Goal: Task Accomplishment & Management: Use online tool/utility

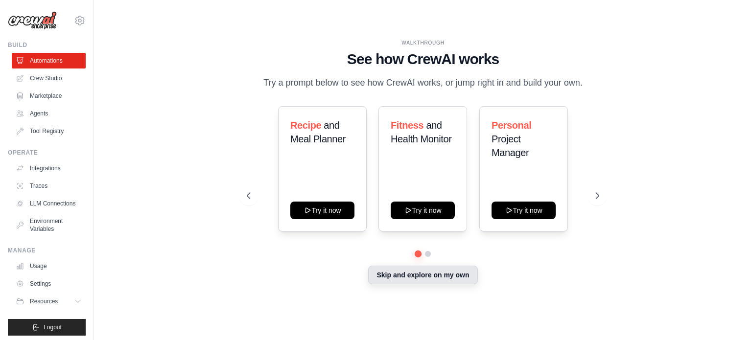
click at [440, 275] on button "Skip and explore on my own" at bounding box center [422, 275] width 109 height 19
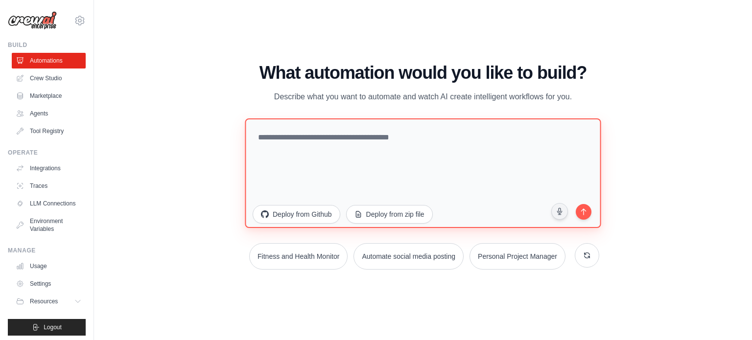
click at [312, 149] on textarea at bounding box center [423, 173] width 356 height 110
click at [332, 142] on textarea at bounding box center [423, 173] width 356 height 110
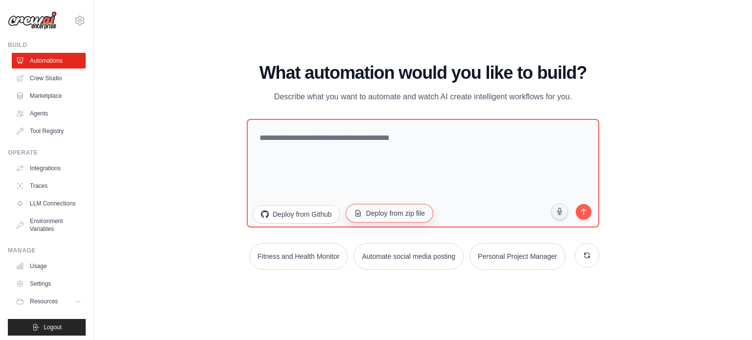
click at [407, 208] on button "Deploy from zip file" at bounding box center [390, 213] width 88 height 19
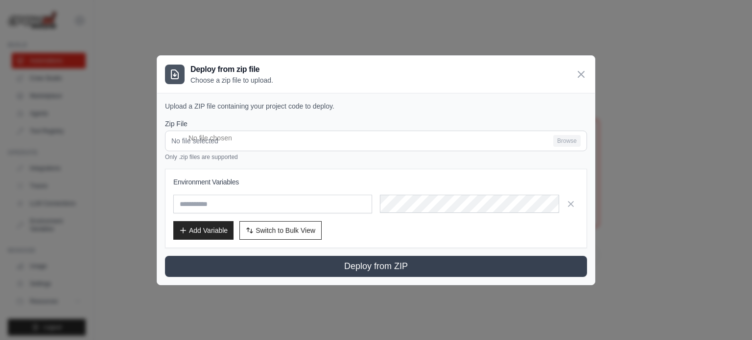
click at [580, 81] on div "Deploy from zip file Choose a zip file to upload." at bounding box center [376, 74] width 438 height 37
click at [579, 72] on icon at bounding box center [581, 74] width 6 height 6
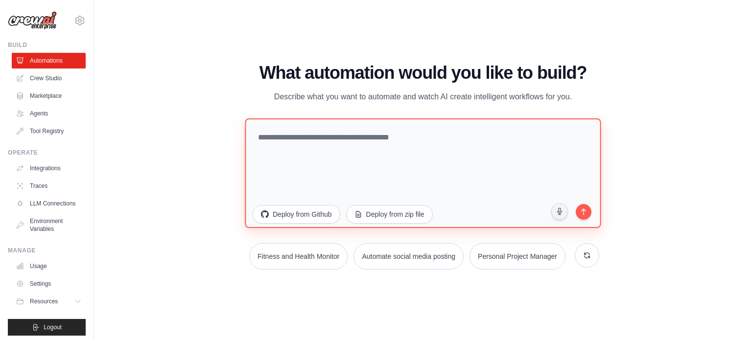
click at [335, 148] on textarea at bounding box center [423, 173] width 356 height 110
paste textarea "**********"
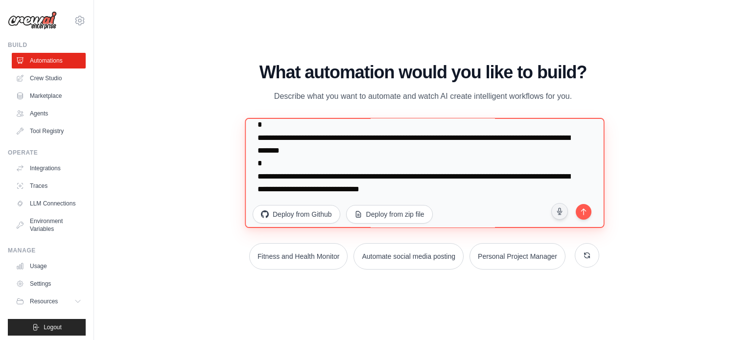
scroll to position [76, 0]
paste textarea "**********"
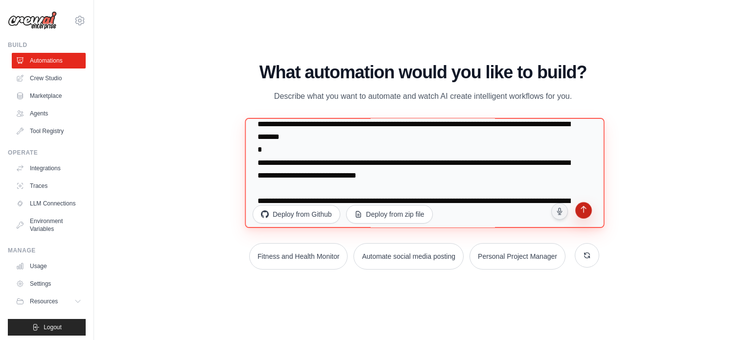
type textarea "**********"
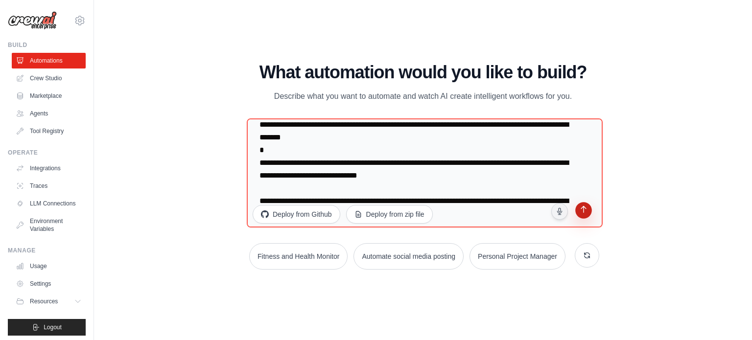
click at [582, 205] on button "submit" at bounding box center [583, 212] width 19 height 19
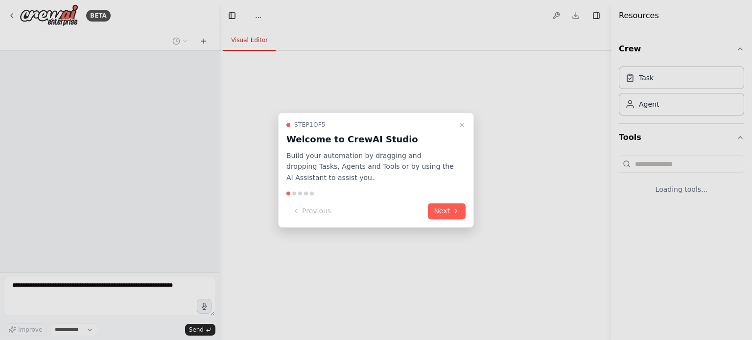
select select "****"
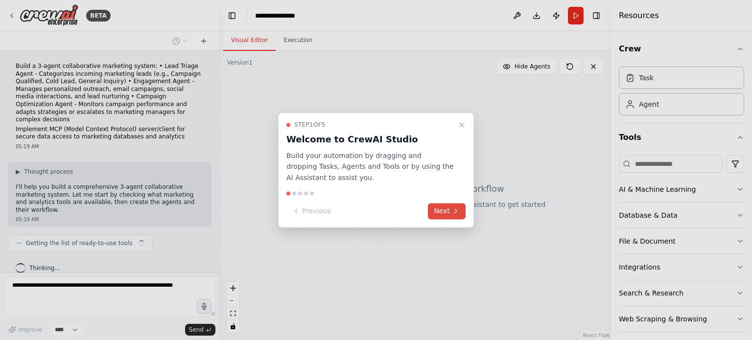
click at [447, 216] on button "Next" at bounding box center [447, 211] width 38 height 16
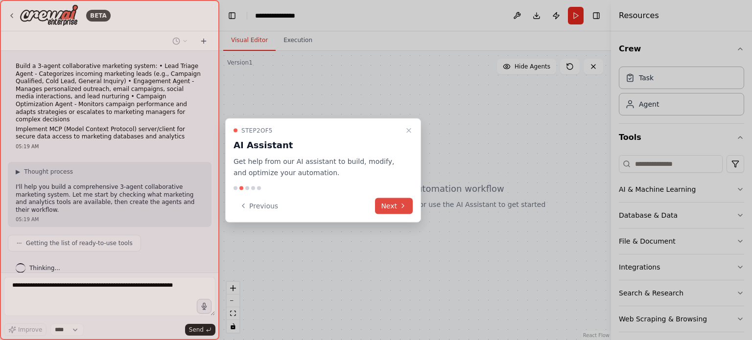
click at [396, 209] on button "Next" at bounding box center [394, 206] width 38 height 16
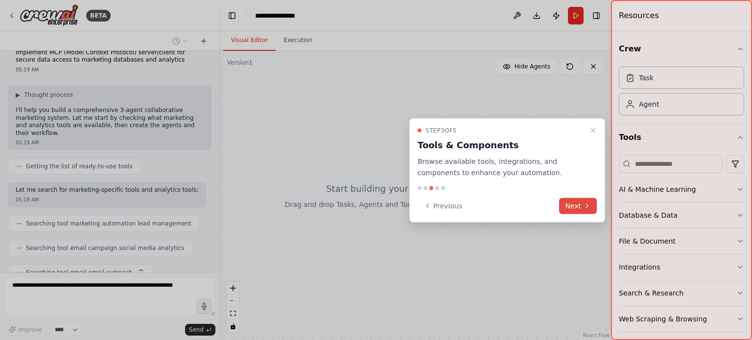
scroll to position [101, 0]
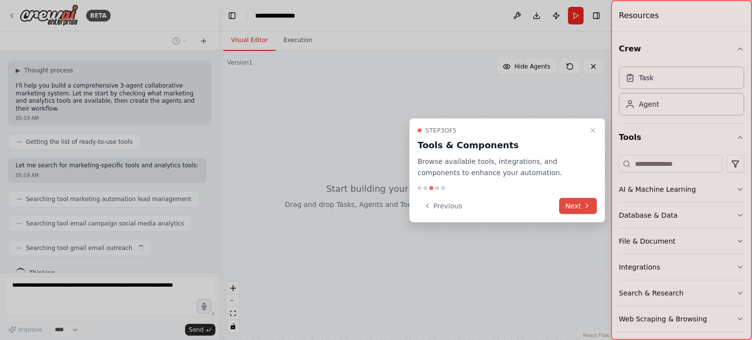
click at [583, 209] on icon at bounding box center [587, 206] width 8 height 8
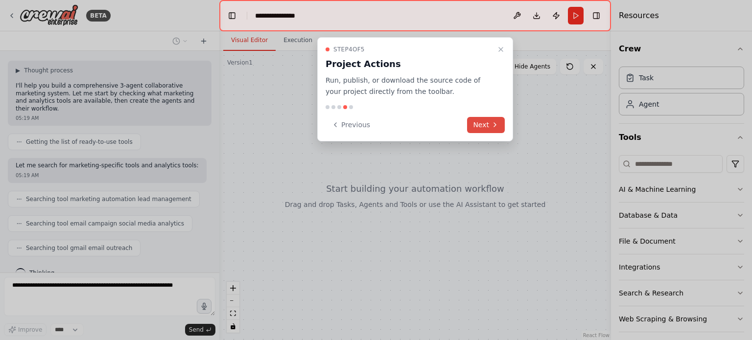
click at [503, 125] on button "Next" at bounding box center [486, 125] width 38 height 16
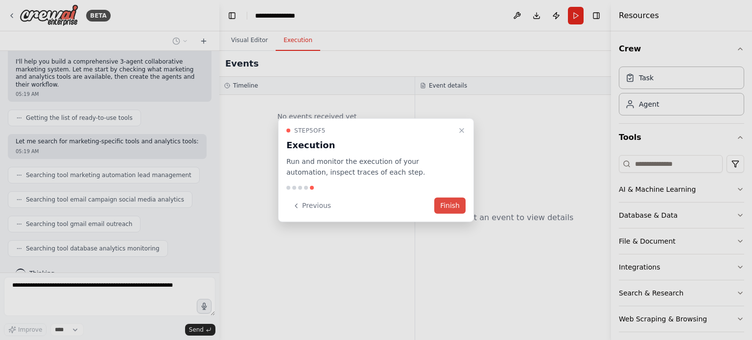
click at [445, 204] on button "Finish" at bounding box center [449, 206] width 31 height 16
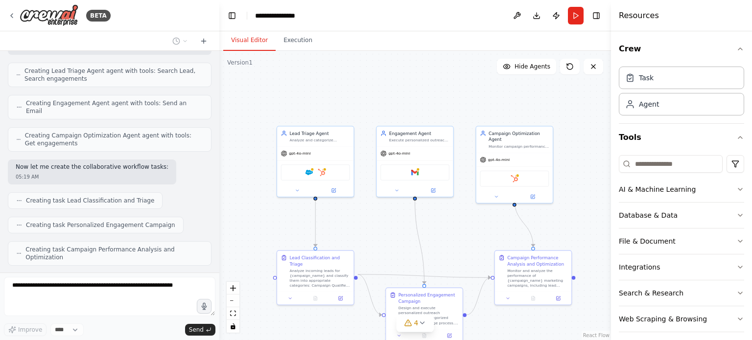
scroll to position [360, 0]
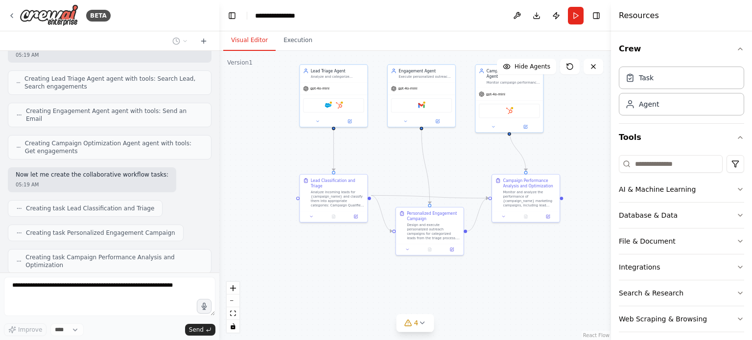
drag, startPoint x: 379, startPoint y: 244, endPoint x: 389, endPoint y: 167, distance: 77.5
click at [389, 167] on div ".deletable-edge-delete-btn { width: 20px; height: 20px; border: 0px solid #ffff…" at bounding box center [415, 195] width 392 height 289
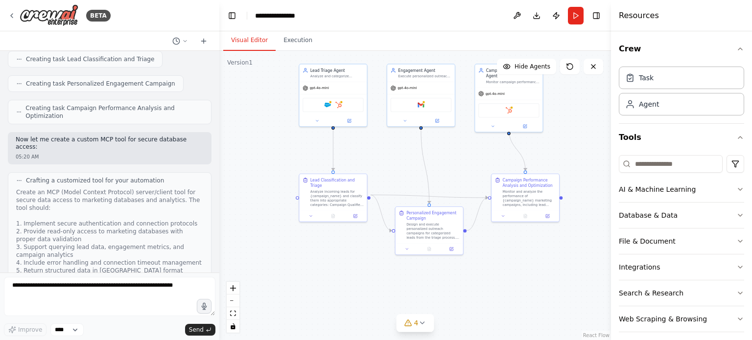
scroll to position [826, 0]
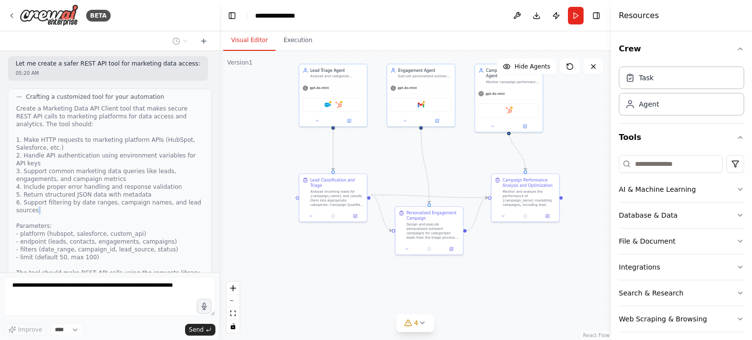
drag, startPoint x: 114, startPoint y: 162, endPoint x: 139, endPoint y: 167, distance: 25.4
click at [139, 167] on div "Create a Marketing Data API Client tool that makes secure REST API calls to mar…" at bounding box center [109, 195] width 187 height 180
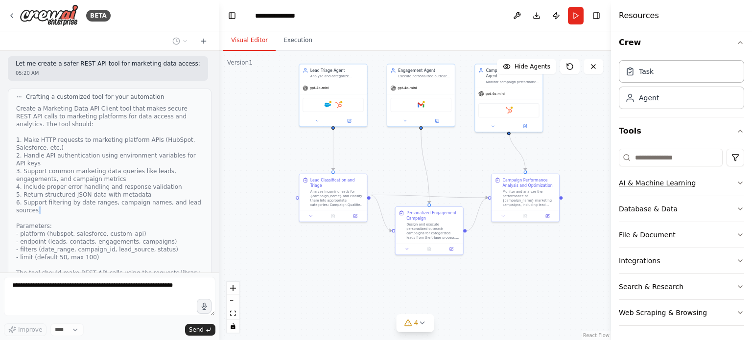
click at [736, 184] on icon "button" at bounding box center [740, 183] width 8 height 8
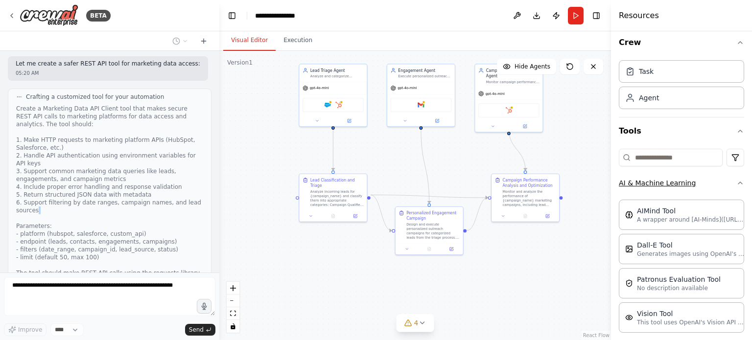
click at [736, 184] on icon "button" at bounding box center [740, 183] width 8 height 8
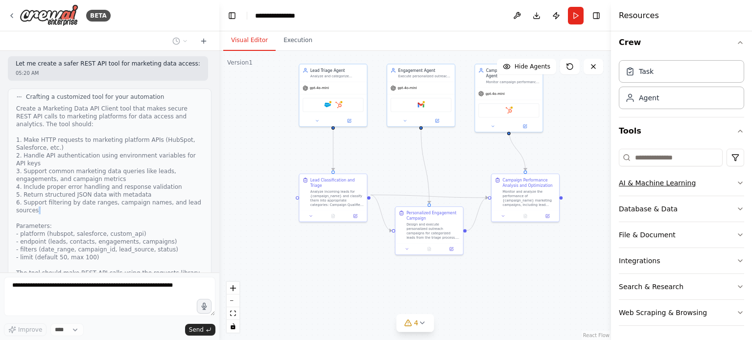
click at [736, 184] on icon "button" at bounding box center [740, 183] width 8 height 8
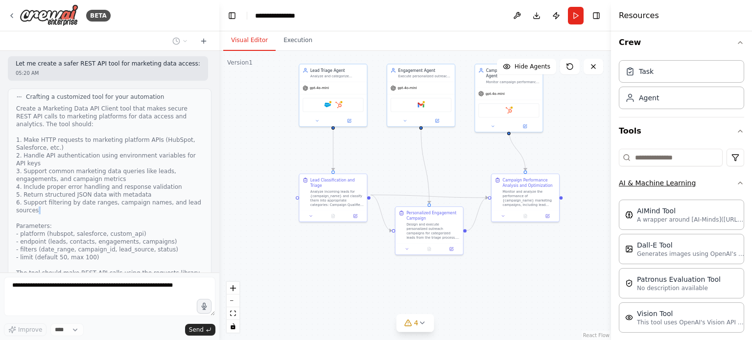
click at [736, 184] on icon "button" at bounding box center [740, 183] width 8 height 8
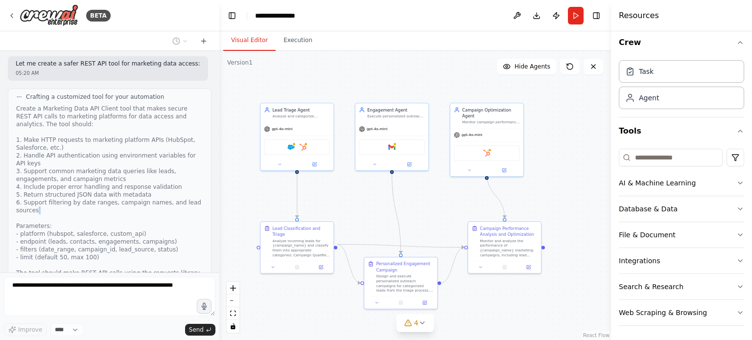
drag, startPoint x: 368, startPoint y: 145, endPoint x: 335, endPoint y: 190, distance: 55.6
click at [335, 190] on div ".deletable-edge-delete-btn { width: 20px; height: 20px; border: 0px solid #ffff…" at bounding box center [415, 195] width 392 height 289
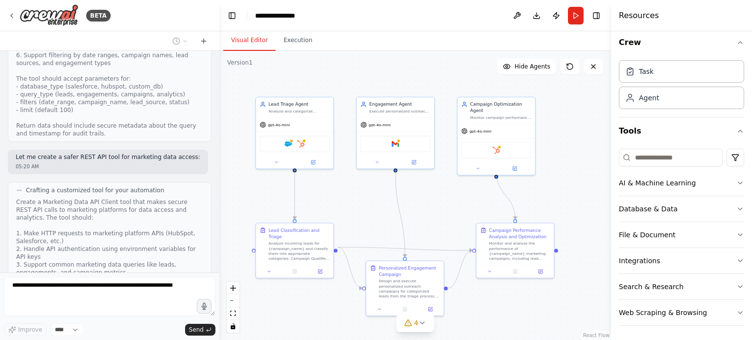
scroll to position [826, 0]
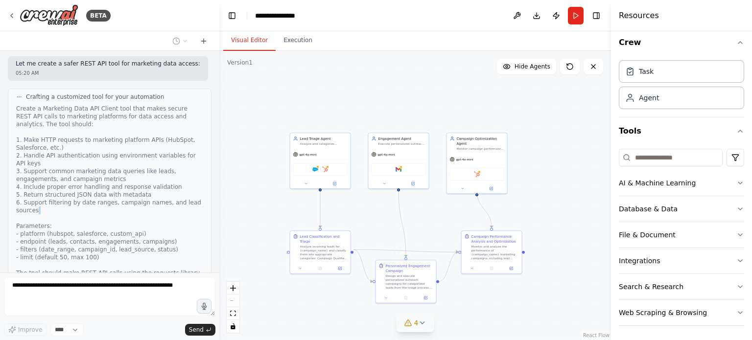
click at [428, 327] on button "4" at bounding box center [415, 323] width 38 height 18
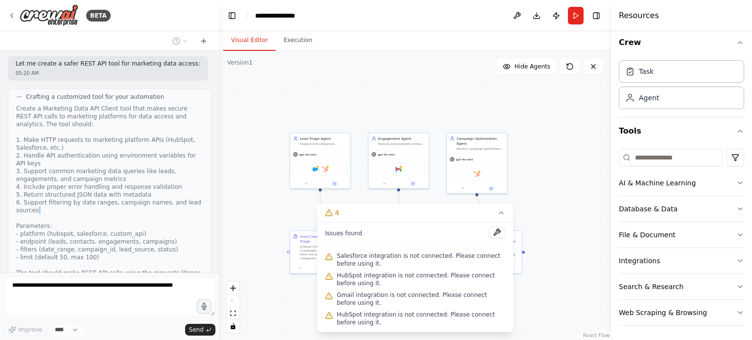
click at [541, 306] on div ".deletable-edge-delete-btn { width: 20px; height: 20px; border: 0px solid #ffff…" at bounding box center [415, 195] width 392 height 289
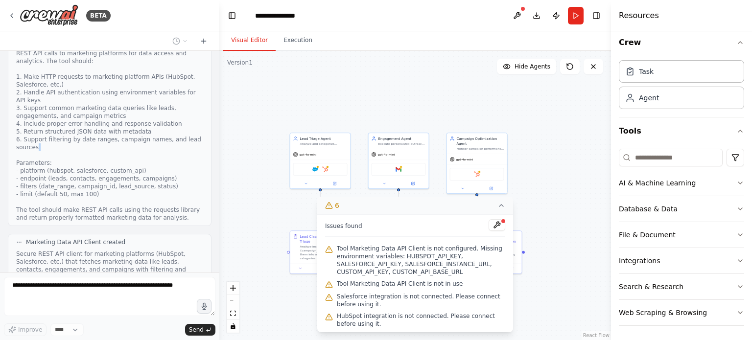
click at [504, 208] on icon at bounding box center [501, 206] width 8 height 8
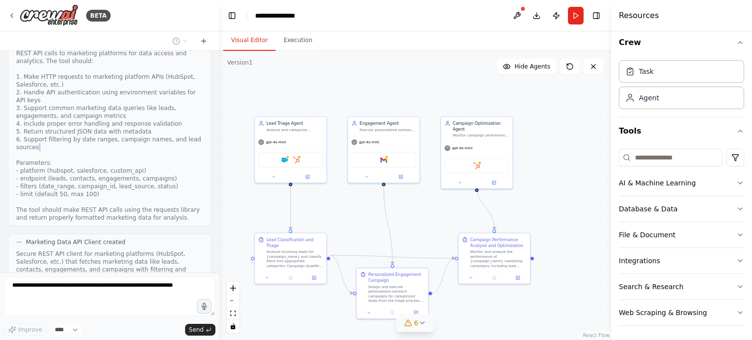
click at [410, 323] on icon at bounding box center [408, 323] width 6 height 6
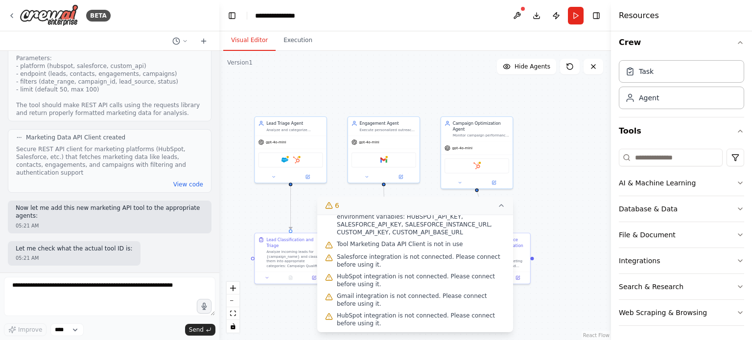
scroll to position [1076, 0]
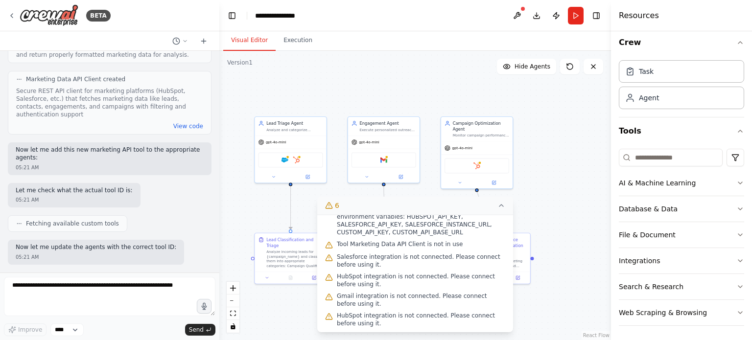
click at [496, 205] on button "6" at bounding box center [415, 206] width 196 height 18
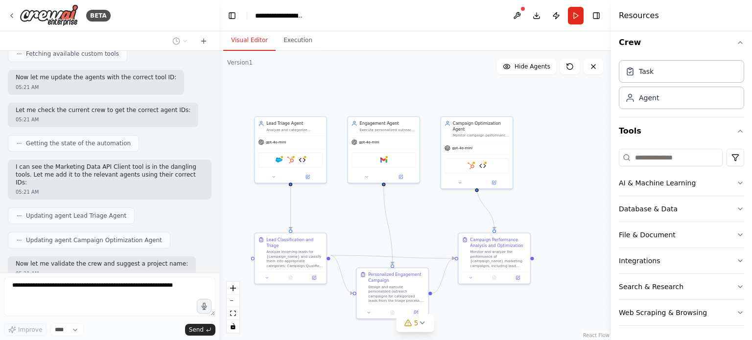
scroll to position [1246, 0]
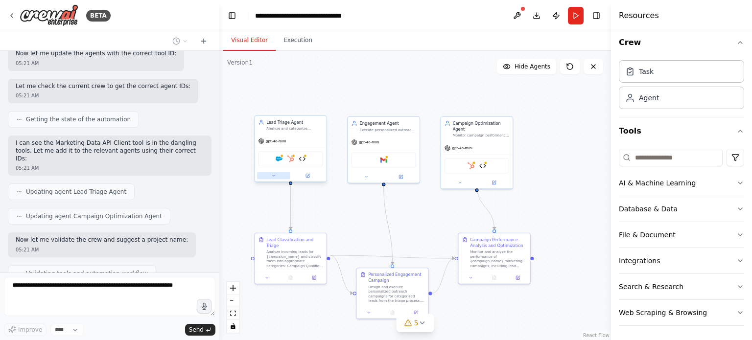
click at [275, 178] on button at bounding box center [273, 175] width 33 height 7
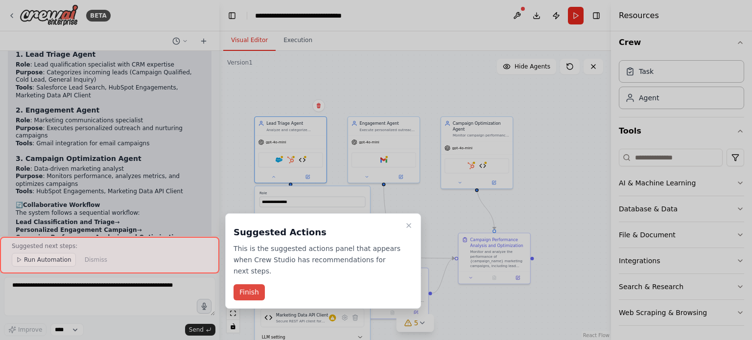
click at [248, 284] on button "Finish" at bounding box center [248, 292] width 31 height 16
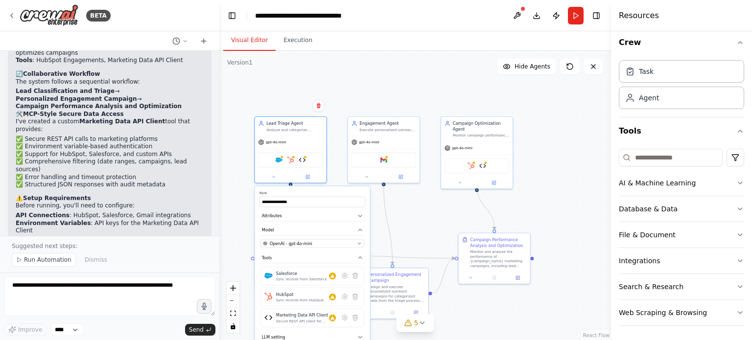
scroll to position [1691, 0]
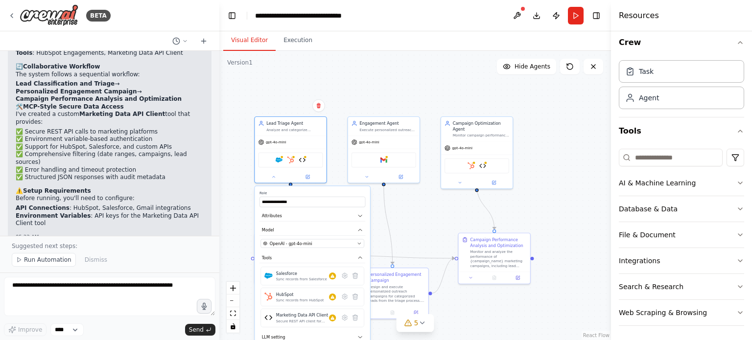
click at [403, 206] on div ".deletable-edge-delete-btn { width: 20px; height: 20px; border: 0px solid #ffff…" at bounding box center [415, 195] width 392 height 289
click at [279, 192] on label "Role" at bounding box center [312, 193] width 106 height 5
click at [350, 212] on button "Attributes" at bounding box center [312, 215] width 106 height 11
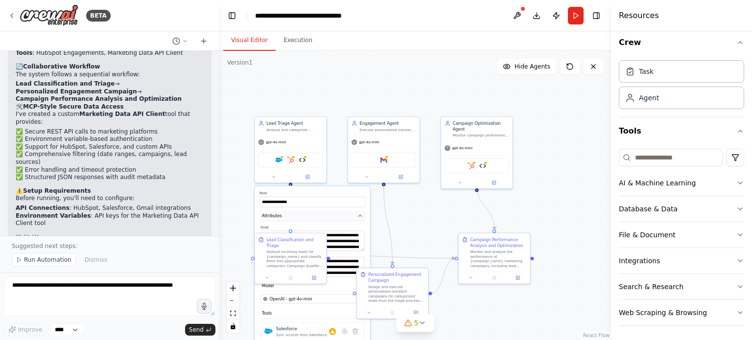
click at [350, 212] on button "Attributes" at bounding box center [312, 215] width 106 height 11
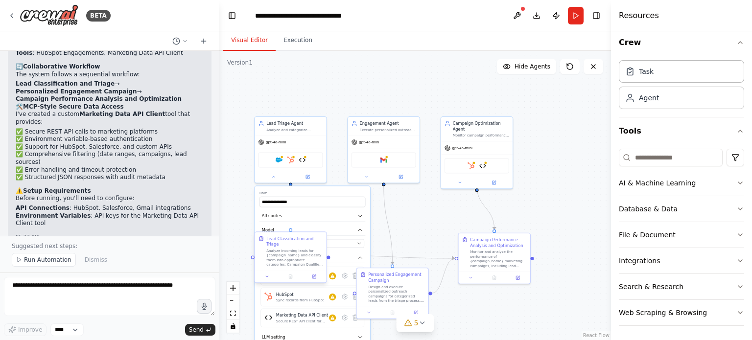
click at [270, 276] on div at bounding box center [290, 277] width 71 height 12
click at [408, 226] on div ".deletable-edge-delete-btn { width: 20px; height: 20px; border: 0px solid #ffff…" at bounding box center [415, 195] width 392 height 289
click at [78, 205] on li "API Connections : HubSpot, Salesforce, Gmail integrations" at bounding box center [110, 209] width 188 height 8
click at [402, 222] on div ".deletable-edge-delete-btn { width: 20px; height: 20px; border: 0px solid #ffff…" at bounding box center [415, 195] width 392 height 289
click at [422, 324] on icon at bounding box center [422, 323] width 8 height 8
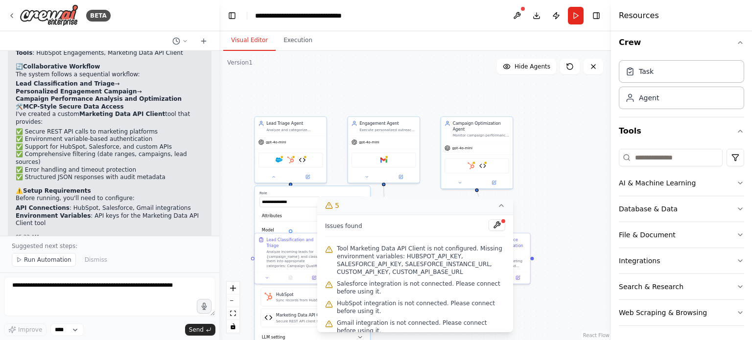
click at [492, 207] on button "5" at bounding box center [415, 206] width 196 height 18
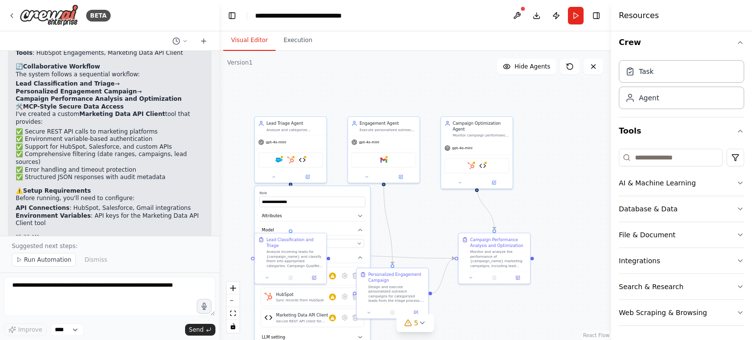
click at [226, 255] on div ".deletable-edge-delete-btn { width: 20px; height: 20px; border: 0px solid #ffff…" at bounding box center [415, 195] width 392 height 289
click at [232, 256] on div ".deletable-edge-delete-btn { width: 20px; height: 20px; border: 0px solid #ffff…" at bounding box center [415, 195] width 392 height 289
click at [313, 99] on div ".deletable-edge-delete-btn { width: 20px; height: 20px; border: 0px solid #ffff…" at bounding box center [415, 195] width 392 height 289
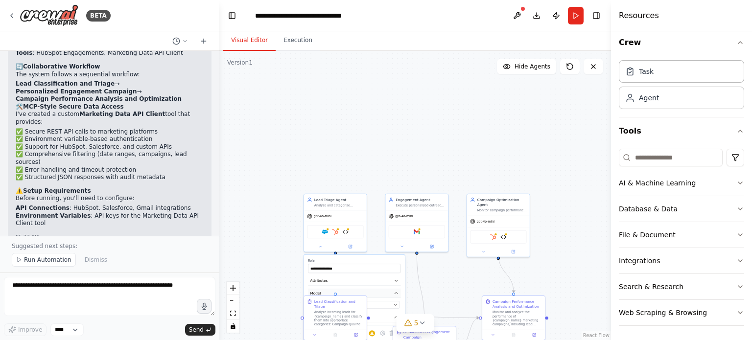
click at [382, 296] on button "Model" at bounding box center [354, 293] width 93 height 9
click at [398, 305] on icon "button" at bounding box center [396, 305] width 5 height 5
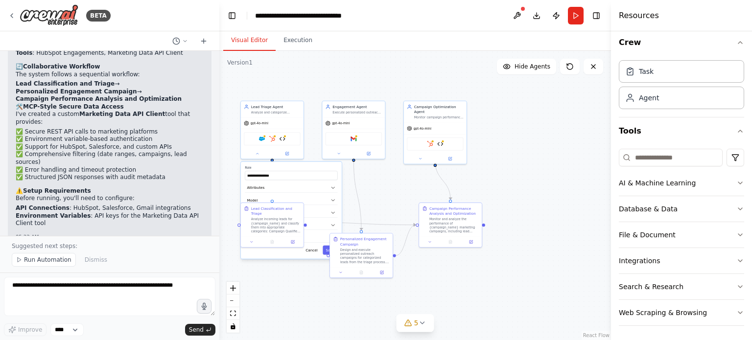
drag, startPoint x: 462, startPoint y: 138, endPoint x: 395, endPoint y: 33, distance: 124.6
click at [395, 33] on div "Visual Editor Execution Version 1 Show Tools Hide Agents .deletable-edge-delete…" at bounding box center [415, 185] width 392 height 309
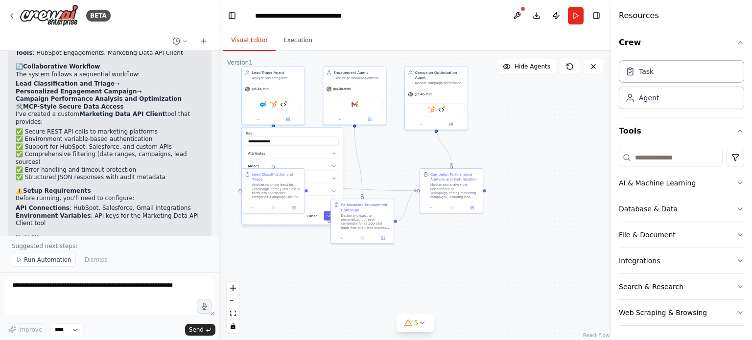
drag, startPoint x: 306, startPoint y: 259, endPoint x: 318, endPoint y: 232, distance: 28.9
click at [318, 232] on div ".deletable-edge-delete-btn { width: 20px; height: 20px; border: 0px solid #ffff…" at bounding box center [415, 195] width 392 height 289
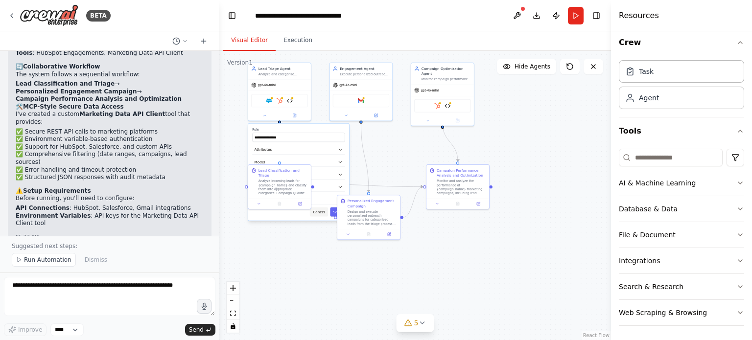
click at [323, 215] on button "Cancel" at bounding box center [319, 212] width 18 height 9
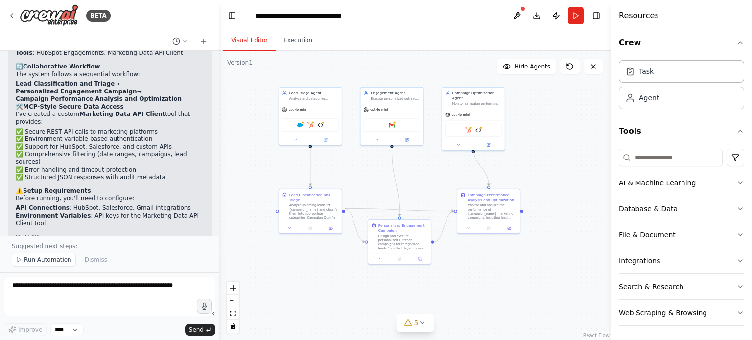
drag, startPoint x: 386, startPoint y: 159, endPoint x: 418, endPoint y: 185, distance: 41.1
click at [418, 185] on div ".deletable-edge-delete-btn { width: 20px; height: 20px; border: 0px solid #ffff…" at bounding box center [415, 195] width 392 height 289
click at [300, 137] on button at bounding box center [296, 140] width 29 height 6
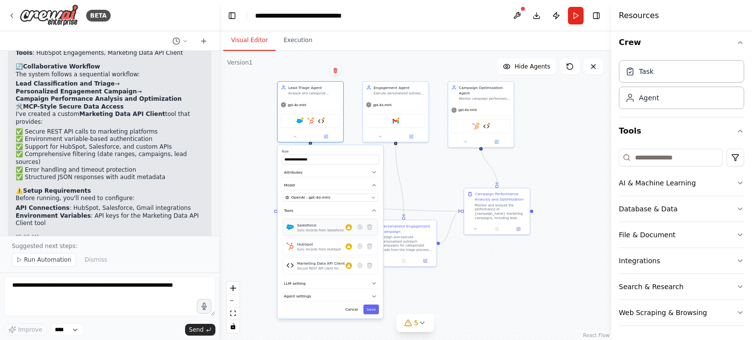
click at [349, 232] on div "Salesforce Sync records from Salesforce" at bounding box center [330, 227] width 95 height 17
click at [322, 234] on div "Salesforce Sync records from Salesforce" at bounding box center [330, 227] width 95 height 17
click at [325, 248] on div "Sync records from HubSpot" at bounding box center [319, 250] width 44 height 4
click at [329, 267] on div "Secure REST API client for marketing platforms (HubSpot, Salesforce, etc.) that…" at bounding box center [321, 269] width 48 height 4
click at [334, 280] on button "LLM setting" at bounding box center [330, 284] width 97 height 10
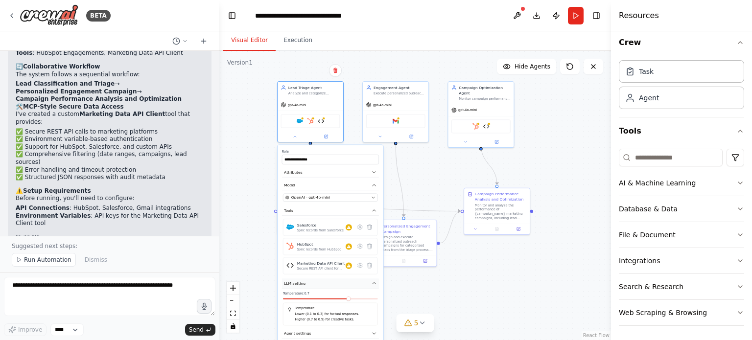
click at [334, 280] on button "LLM setting" at bounding box center [330, 284] width 97 height 10
click at [338, 293] on button "Agent settings" at bounding box center [330, 297] width 97 height 10
click at [331, 299] on button "Agent settings" at bounding box center [330, 297] width 97 height 10
click at [392, 133] on button at bounding box center [380, 135] width 30 height 6
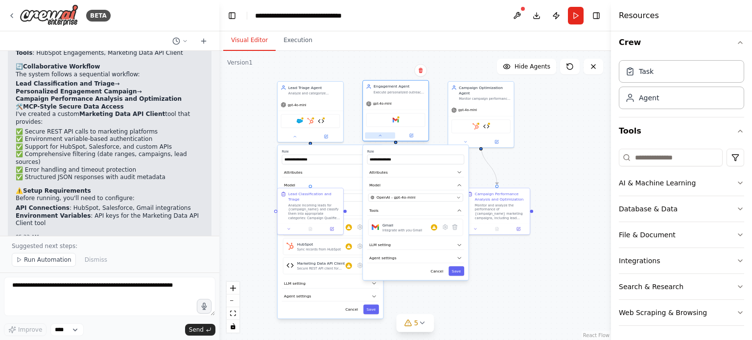
click at [392, 135] on button at bounding box center [380, 135] width 30 height 6
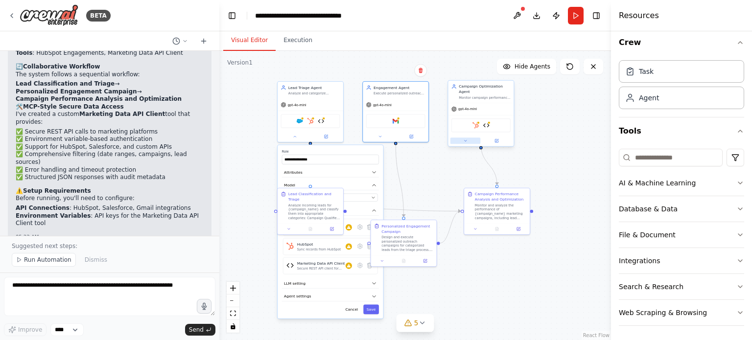
click at [460, 138] on button at bounding box center [465, 141] width 30 height 6
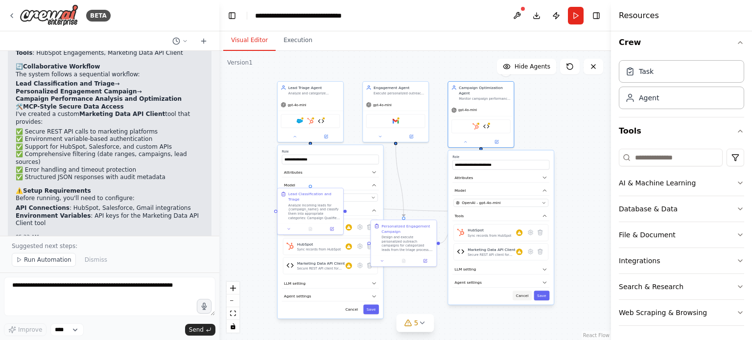
click at [521, 292] on button "Cancel" at bounding box center [521, 296] width 19 height 10
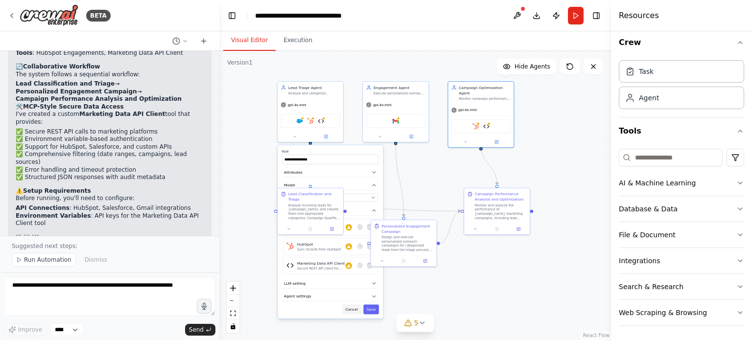
click at [349, 307] on button "Cancel" at bounding box center [351, 310] width 19 height 10
click at [294, 225] on button at bounding box center [288, 228] width 18 height 6
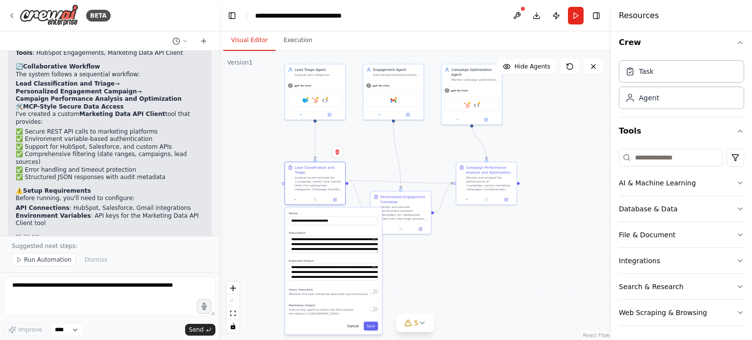
drag, startPoint x: 409, startPoint y: 285, endPoint x: 412, endPoint y: 230, distance: 55.9
click at [412, 230] on div ".deletable-edge-delete-btn { width: 20px; height: 20px; border: 0px solid #ffff…" at bounding box center [415, 195] width 392 height 289
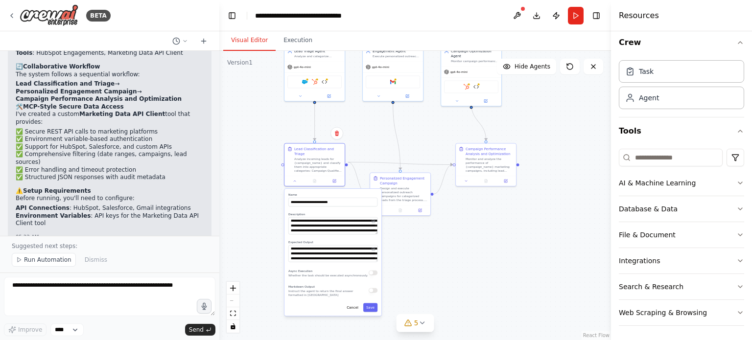
click at [353, 307] on div "**********" at bounding box center [332, 252] width 97 height 127
click at [356, 303] on button "Cancel" at bounding box center [353, 307] width 18 height 9
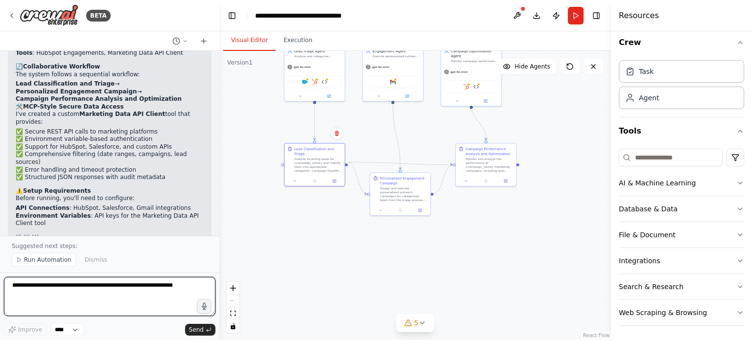
click at [121, 293] on textarea at bounding box center [109, 296] width 211 height 39
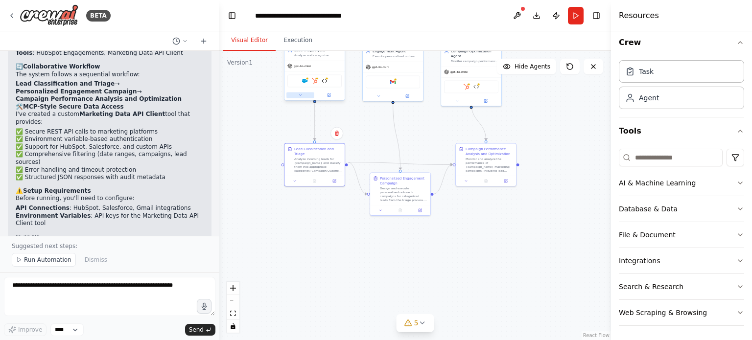
click at [302, 95] on icon at bounding box center [300, 95] width 4 height 4
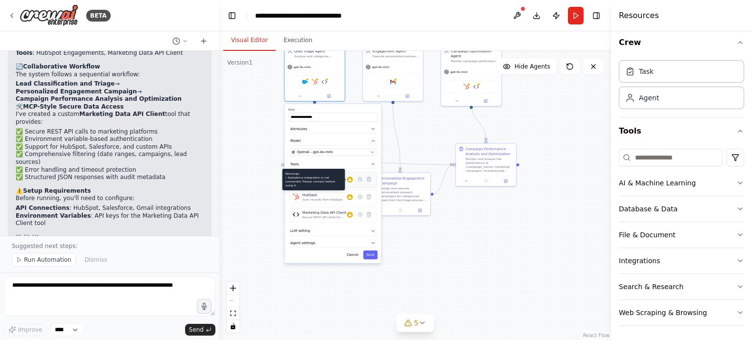
click at [352, 181] on div "Warnings: • Salesforce integration is not connected. Please connect before usin…" at bounding box center [350, 180] width 6 height 6
click at [348, 180] on icon at bounding box center [350, 180] width 4 height 4
click at [363, 182] on button at bounding box center [360, 179] width 9 height 9
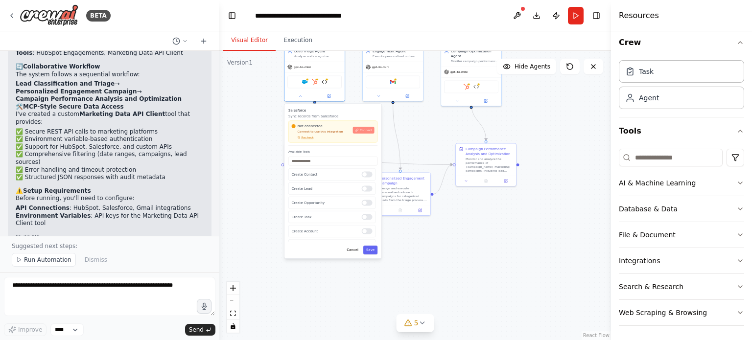
click at [362, 127] on button "Connect" at bounding box center [364, 130] width 22 height 7
click at [368, 131] on span "Connect" at bounding box center [366, 130] width 12 height 4
click at [323, 84] on div "Salesforce HubSpot Marketing Data API Client" at bounding box center [314, 80] width 54 height 13
click at [327, 84] on div "Salesforce HubSpot Marketing Data API Client" at bounding box center [314, 80] width 54 height 13
click at [301, 96] on icon at bounding box center [300, 95] width 4 height 4
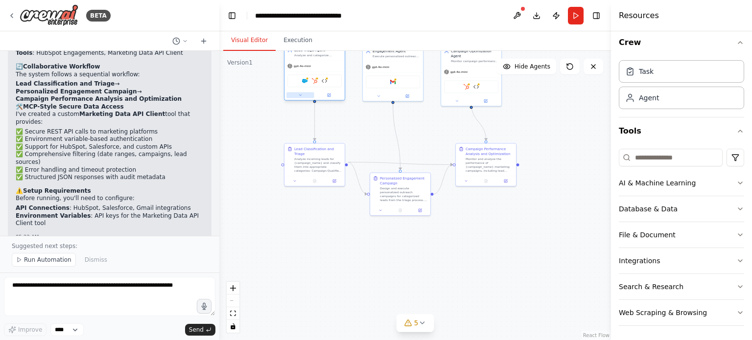
click at [301, 96] on icon at bounding box center [300, 95] width 4 height 4
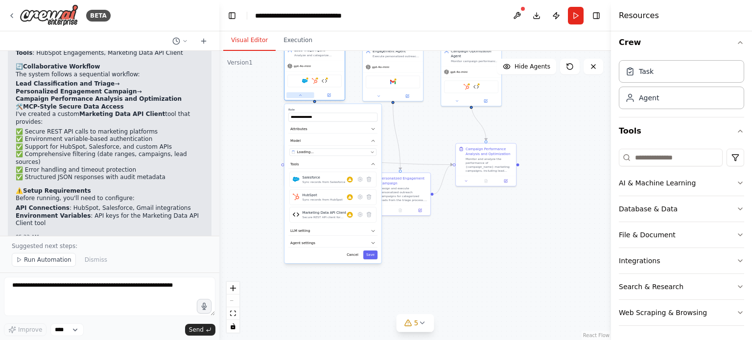
click at [301, 96] on icon at bounding box center [300, 95] width 4 height 4
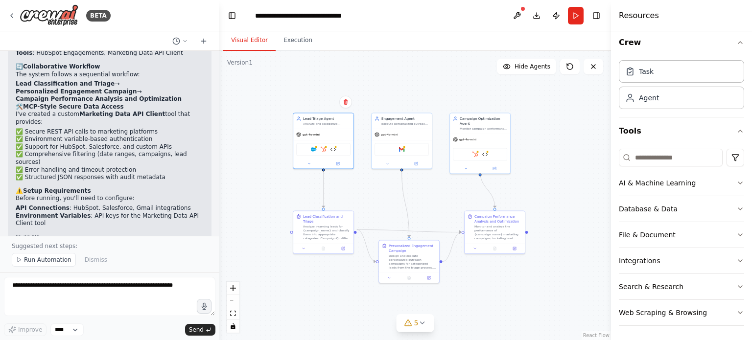
drag, startPoint x: 355, startPoint y: 117, endPoint x: 370, endPoint y: 223, distance: 106.7
click at [370, 223] on div ".deletable-edge-delete-btn { width: 20px; height: 20px; border: 0px solid #ffff…" at bounding box center [415, 195] width 392 height 289
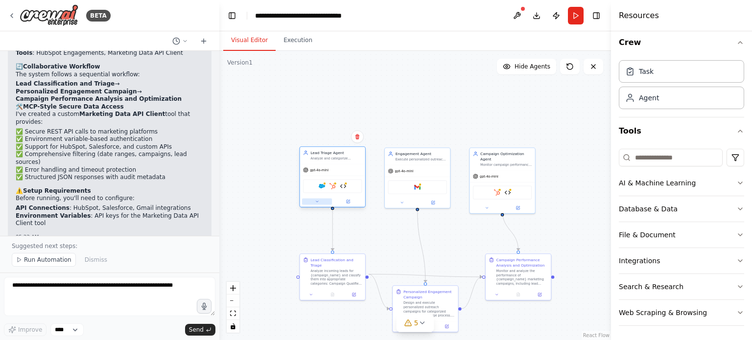
click at [322, 203] on button at bounding box center [317, 201] width 30 height 6
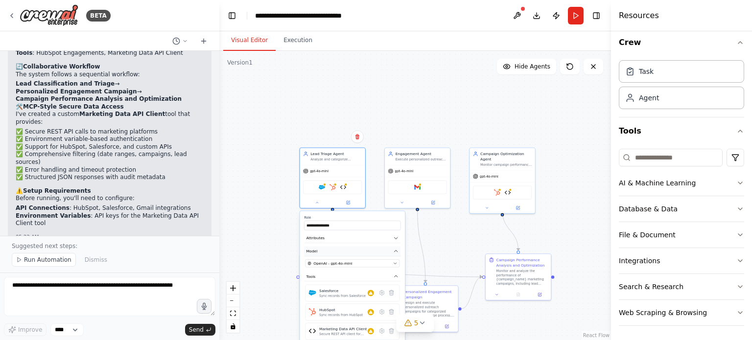
click at [355, 252] on button "Model" at bounding box center [352, 252] width 96 height 10
click at [380, 264] on div "OpenAI - gpt-4o-mini" at bounding box center [348, 263] width 83 height 5
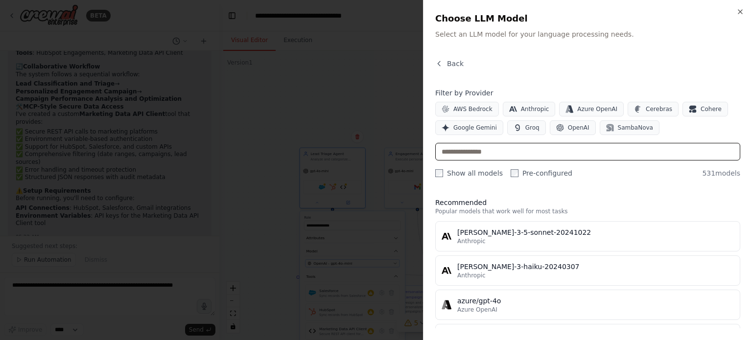
click at [492, 152] on input "text" at bounding box center [587, 152] width 305 height 18
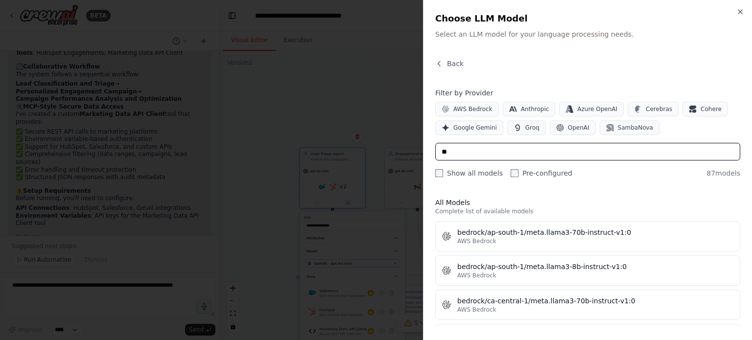
type input "*"
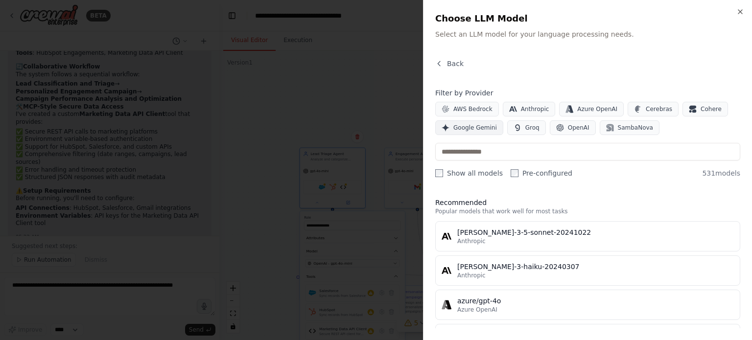
click at [489, 129] on span "Google Gemini" at bounding box center [475, 128] width 44 height 8
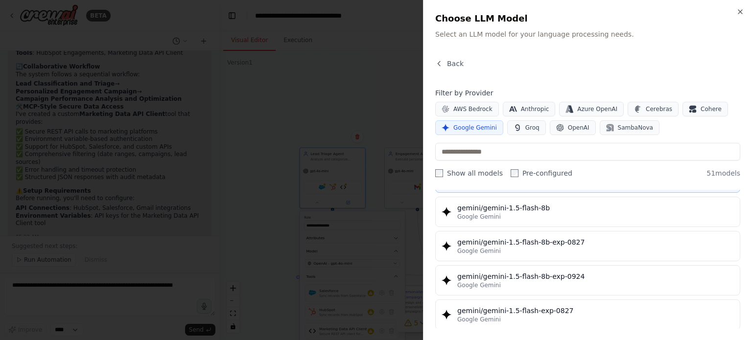
scroll to position [0, 0]
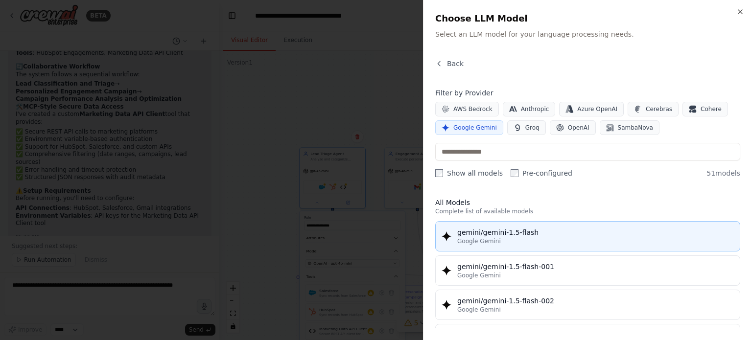
click at [520, 231] on div "gemini/gemini-1.5-flash" at bounding box center [595, 233] width 277 height 10
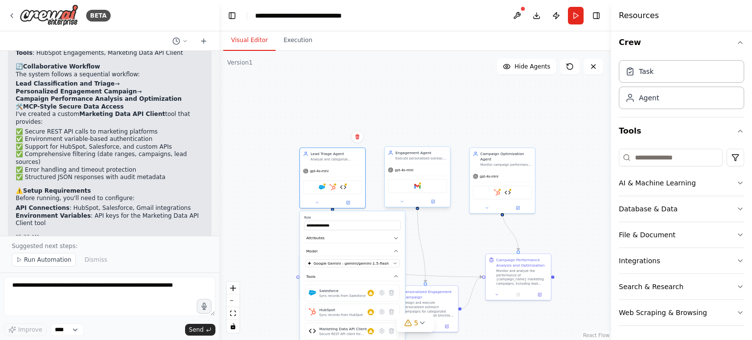
click at [405, 172] on div "gpt-4o-mini" at bounding box center [417, 170] width 65 height 12
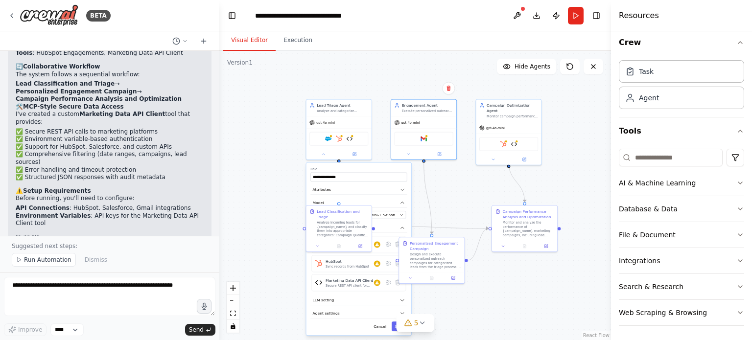
drag, startPoint x: 448, startPoint y: 244, endPoint x: 455, endPoint y: 196, distance: 48.9
click at [455, 196] on div ".deletable-edge-delete-btn { width: 20px; height: 20px; border: 0px solid #ffff…" at bounding box center [415, 195] width 392 height 289
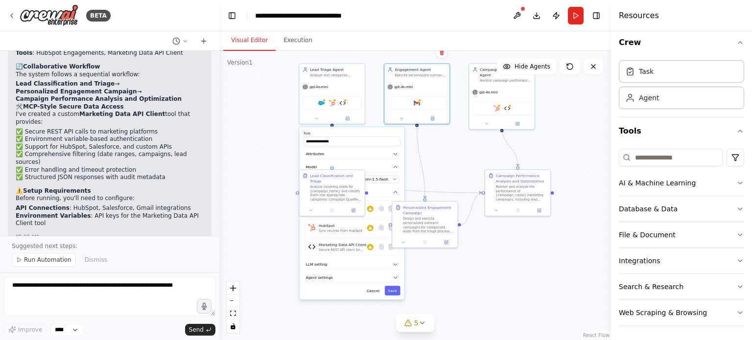
drag, startPoint x: 476, startPoint y: 312, endPoint x: 469, endPoint y: 276, distance: 36.4
click at [469, 276] on div ".deletable-edge-delete-btn { width: 20px; height: 20px; border: 0px solid #ffff…" at bounding box center [415, 195] width 392 height 289
click at [372, 289] on button "Cancel" at bounding box center [373, 291] width 19 height 10
click at [455, 288] on div ".deletable-edge-delete-btn { width: 20px; height: 20px; border: 0px solid #ffff…" at bounding box center [415, 195] width 392 height 289
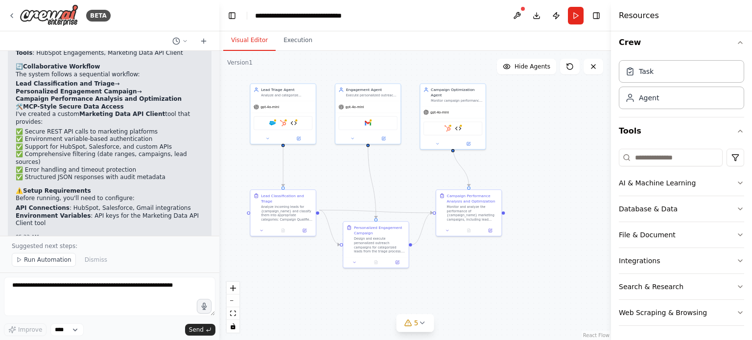
drag, startPoint x: 527, startPoint y: 283, endPoint x: 493, endPoint y: 317, distance: 47.8
click at [493, 317] on div ".deletable-edge-delete-btn { width: 20px; height: 20px; border: 0px solid #ffff…" at bounding box center [415, 195] width 392 height 289
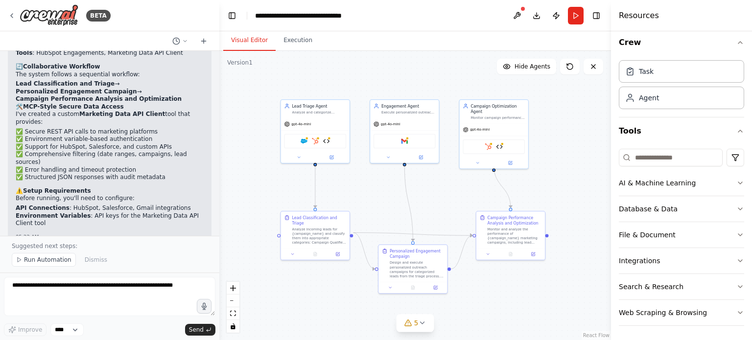
drag, startPoint x: 488, startPoint y: 276, endPoint x: 513, endPoint y: 287, distance: 28.0
click at [513, 287] on div ".deletable-edge-delete-btn { width: 20px; height: 20px; border: 0px solid #ffff…" at bounding box center [415, 195] width 392 height 289
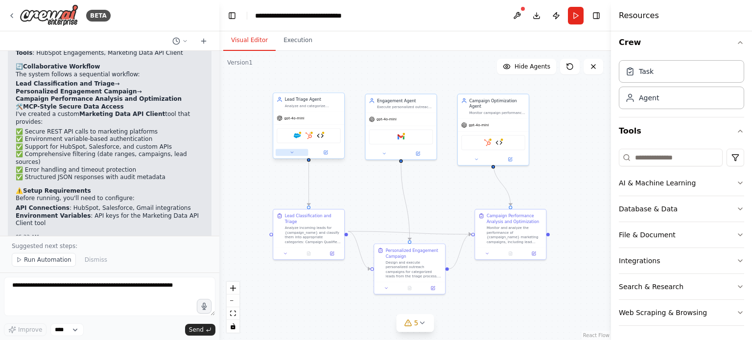
click at [295, 154] on button at bounding box center [292, 152] width 33 height 7
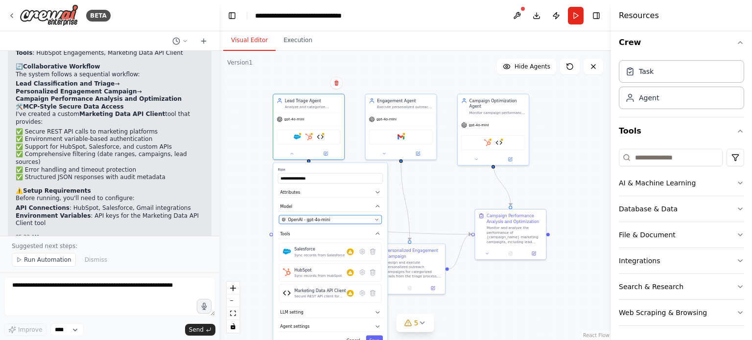
click at [323, 217] on span "OpenAI - gpt-4o-mini" at bounding box center [309, 220] width 42 height 6
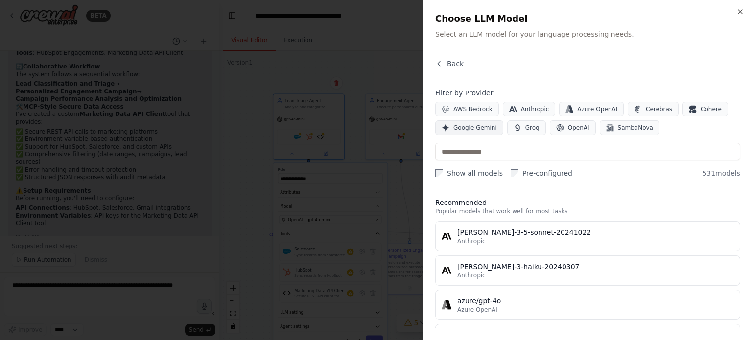
click at [464, 120] on button "Google Gemini" at bounding box center [469, 127] width 68 height 15
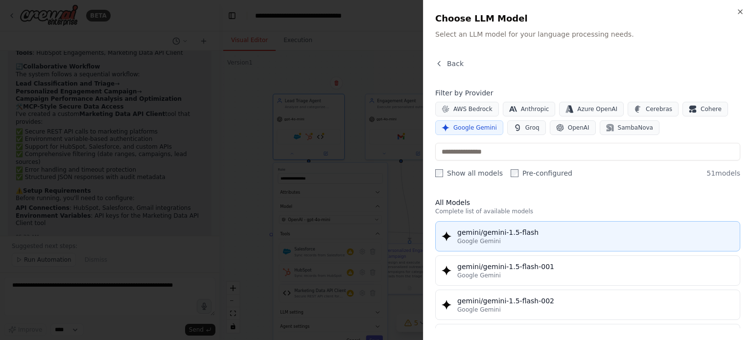
click at [515, 243] on div "Google Gemini" at bounding box center [595, 241] width 277 height 8
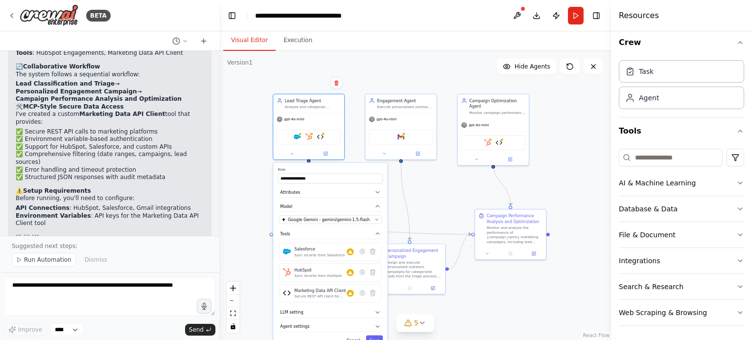
click at [338, 330] on div "**********" at bounding box center [330, 256] width 114 height 187
click at [372, 326] on button "Agent settings" at bounding box center [330, 327] width 105 height 11
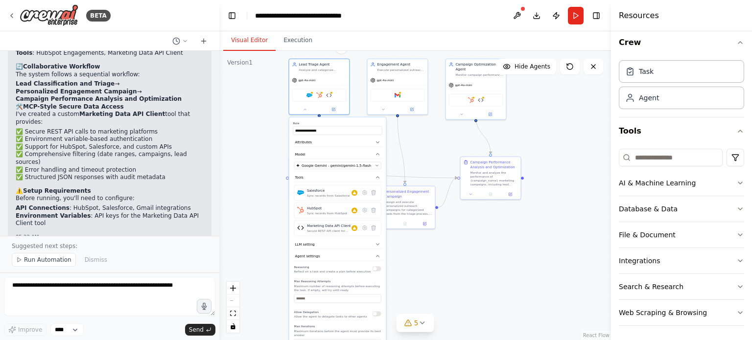
drag, startPoint x: 464, startPoint y: 307, endPoint x: 470, endPoint y: 242, distance: 65.4
click at [470, 242] on div ".deletable-edge-delete-btn { width: 20px; height: 20px; border: 0px solid #ffff…" at bounding box center [415, 195] width 392 height 289
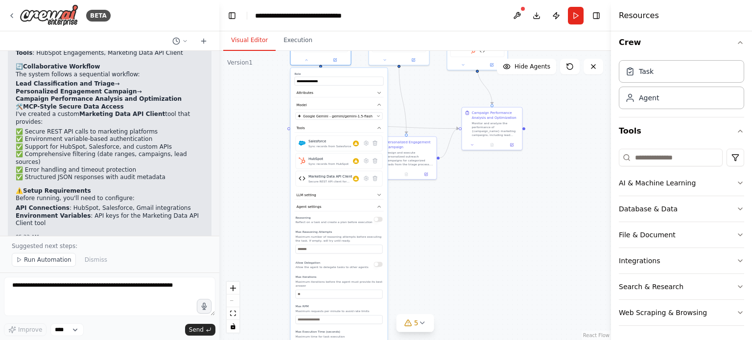
drag, startPoint x: 474, startPoint y: 281, endPoint x: 476, endPoint y: 231, distance: 50.4
click at [476, 231] on div ".deletable-edge-delete-btn { width: 20px; height: 20px; border: 0px solid #ffff…" at bounding box center [415, 195] width 392 height 289
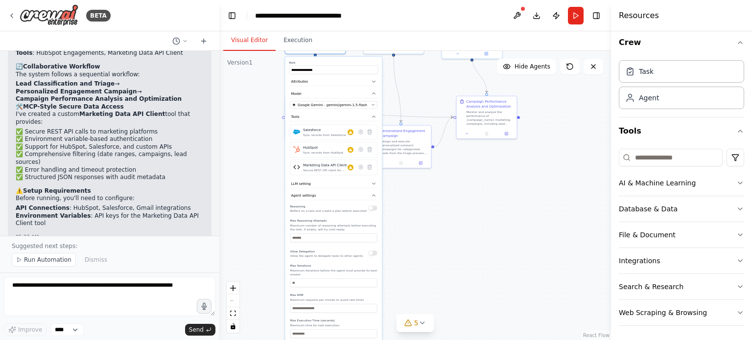
drag, startPoint x: 469, startPoint y: 292, endPoint x: 460, endPoint y: 342, distance: 51.3
click at [460, 340] on html "BETA Build a 3-agent collaborative marketing system: • Lead Triage Agent - Cate…" at bounding box center [376, 170] width 752 height 340
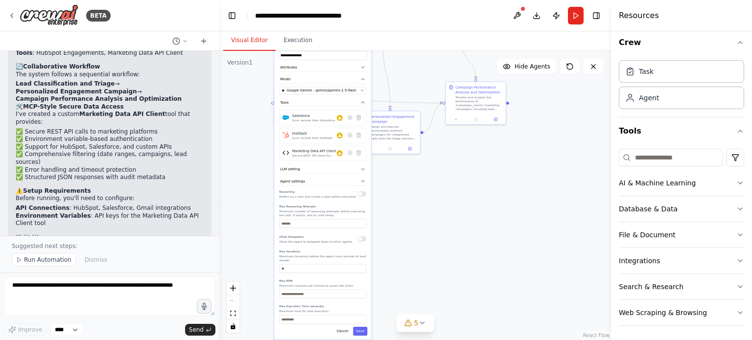
drag, startPoint x: 404, startPoint y: 285, endPoint x: 403, endPoint y: 192, distance: 92.5
click at [403, 192] on div ".deletable-edge-delete-btn { width: 20px; height: 20px; border: 0px solid #ffff…" at bounding box center [415, 195] width 392 height 289
click at [343, 327] on button "Cancel" at bounding box center [342, 331] width 18 height 9
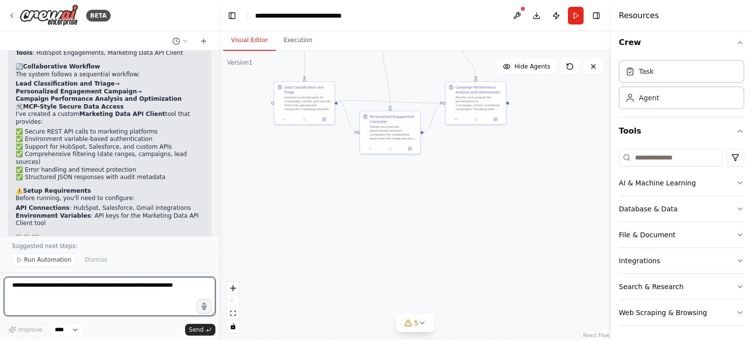
click at [110, 288] on textarea at bounding box center [109, 296] width 211 height 39
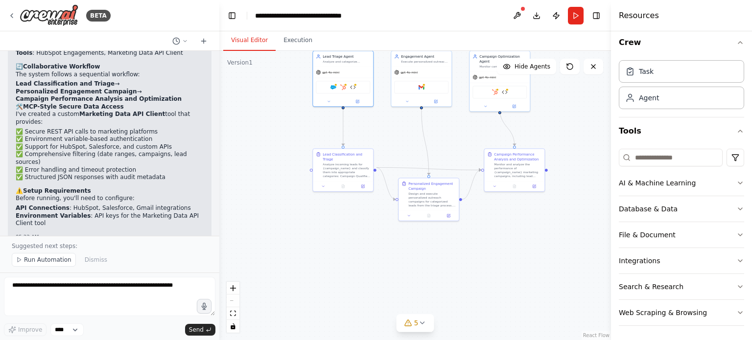
drag, startPoint x: 401, startPoint y: 236, endPoint x: 466, endPoint y: 312, distance: 100.0
click at [466, 312] on div ".deletable-edge-delete-btn { width: 20px; height: 20px; border: 0px solid #ffff…" at bounding box center [415, 195] width 392 height 289
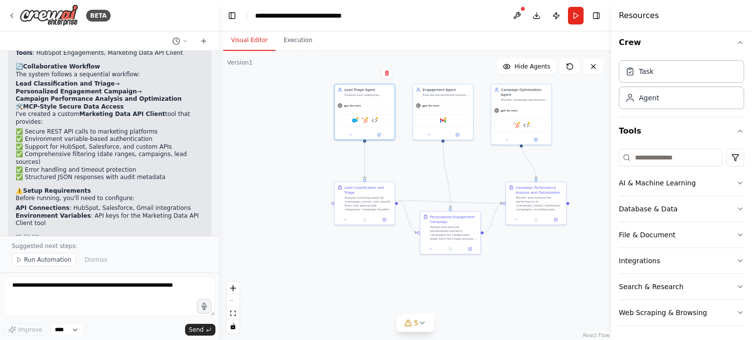
drag, startPoint x: 387, startPoint y: 291, endPoint x: 377, endPoint y: 312, distance: 23.2
click at [377, 312] on div ".deletable-edge-delete-btn { width: 20px; height: 20px; border: 0px solid #ffff…" at bounding box center [415, 195] width 392 height 289
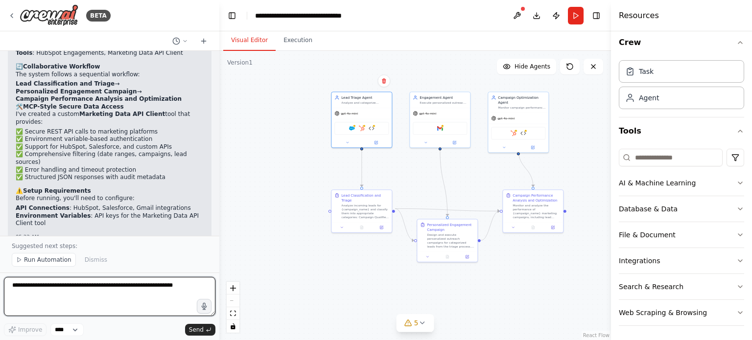
click at [83, 301] on textarea at bounding box center [109, 296] width 211 height 39
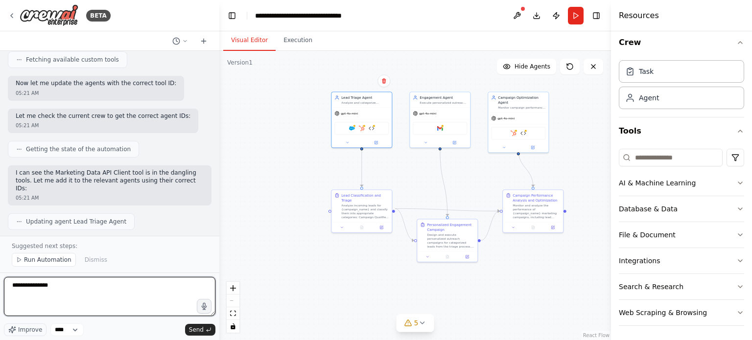
scroll to position [1215, 0]
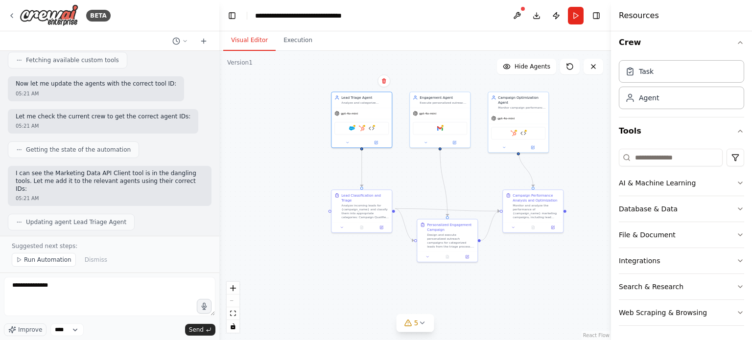
drag, startPoint x: 120, startPoint y: 221, endPoint x: 130, endPoint y: 197, distance: 26.1
click at [130, 197] on div "Build a 3-agent collaborative marketing system: • Lead Triage Agent - Categoriz…" at bounding box center [109, 143] width 219 height 185
click at [202, 263] on div "Now let me validate the crew and suggest a project name: 05:21 AM" at bounding box center [110, 275] width 204 height 25
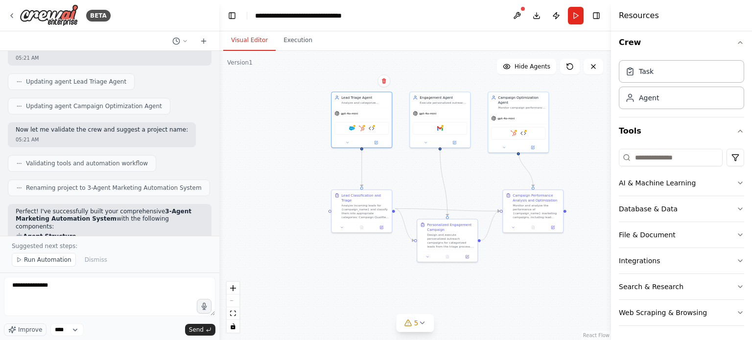
scroll to position [1356, 0]
click at [118, 257] on li "Role : Lead qualification specialist with CRM expertise" at bounding box center [110, 261] width 188 height 8
drag, startPoint x: 118, startPoint y: 187, endPoint x: 82, endPoint y: 201, distance: 38.6
click at [82, 257] on ul "Role : Lead qualification specialist with CRM expertise Purpose : Categorizes i…" at bounding box center [110, 276] width 188 height 38
click at [82, 265] on li "Purpose : Categorizes incoming leads (Campaign Qualified, Cold Lead, General In…" at bounding box center [110, 272] width 188 height 15
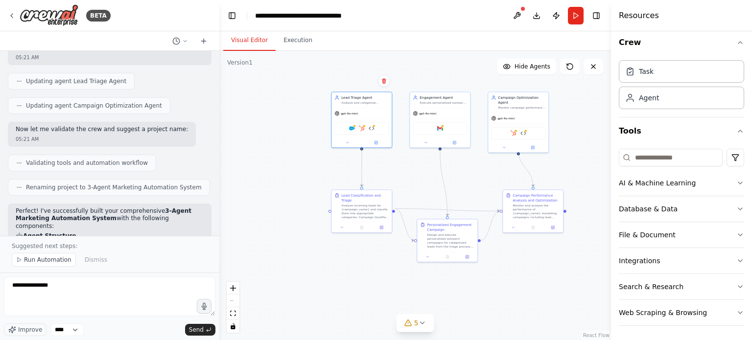
drag, startPoint x: 82, startPoint y: 201, endPoint x: 64, endPoint y: 203, distance: 18.8
click at [64, 265] on li "Purpose : Categorizes incoming leads (Campaign Qualified, Cold Lead, General In…" at bounding box center [110, 272] width 188 height 15
click at [67, 280] on li "Tools : Salesforce Lead Search, HubSpot Engagements, Marketing Data API Client" at bounding box center [110, 287] width 188 height 15
drag, startPoint x: 67, startPoint y: 207, endPoint x: 130, endPoint y: 209, distance: 63.6
click at [130, 280] on li "Tools : Salesforce Lead Search, HubSpot Engagements, Marketing Data API Client" at bounding box center [110, 287] width 188 height 15
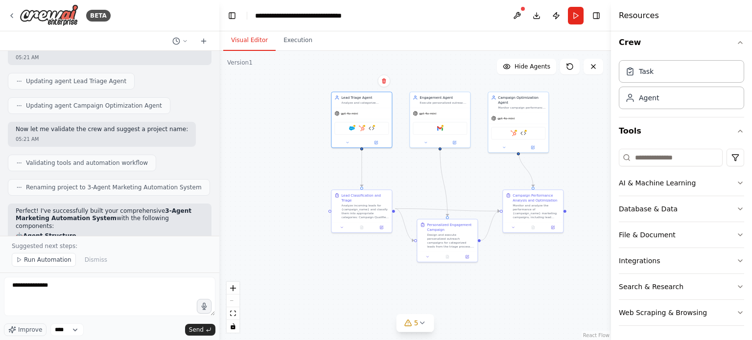
click at [137, 280] on li "Tools : Salesforce Lead Search, HubSpot Engagements, Marketing Data API Client" at bounding box center [110, 287] width 188 height 15
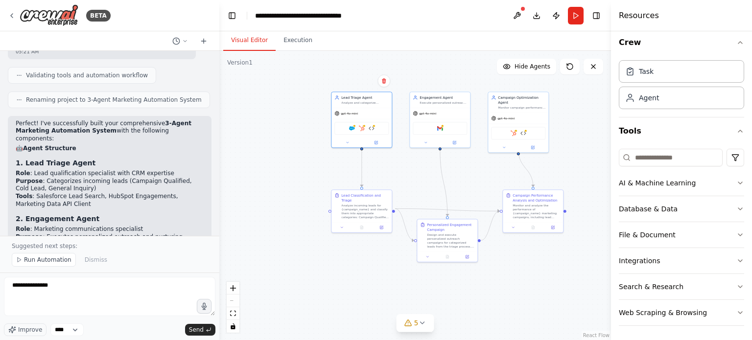
scroll to position [1444, 0]
click at [148, 177] on li "Purpose : Categorizes incoming leads (Campaign Qualified, Cold Lead, General In…" at bounding box center [110, 184] width 188 height 15
drag, startPoint x: 148, startPoint y: 115, endPoint x: 163, endPoint y: 125, distance: 17.5
click at [163, 169] on ul "Role : Lead qualification specialist with CRM expertise Purpose : Categorizes i…" at bounding box center [110, 188] width 188 height 38
click at [53, 233] on li "Purpose : Executes personalized outreach and nurturing campaigns" at bounding box center [110, 240] width 188 height 15
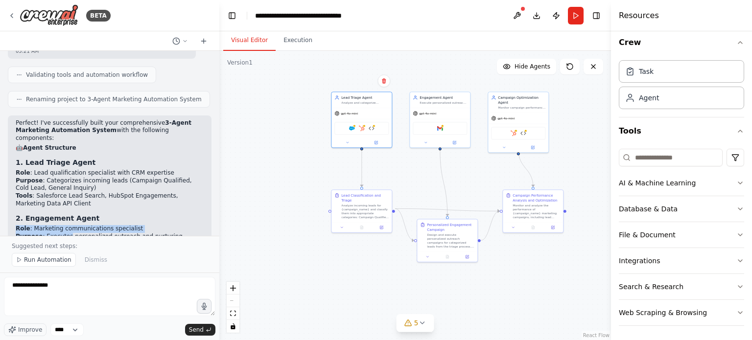
drag, startPoint x: 53, startPoint y: 163, endPoint x: 25, endPoint y: 153, distance: 29.7
click at [25, 225] on ul "Role : Marketing communications specialist Purpose : Executes personalized outr…" at bounding box center [110, 240] width 188 height 30
click at [33, 233] on strong "Purpose" at bounding box center [29, 236] width 27 height 7
click at [91, 233] on li "Purpose : Executes personalized outreach and nurturing campaigns" at bounding box center [110, 240] width 188 height 15
drag, startPoint x: 91, startPoint y: 162, endPoint x: 132, endPoint y: 174, distance: 42.8
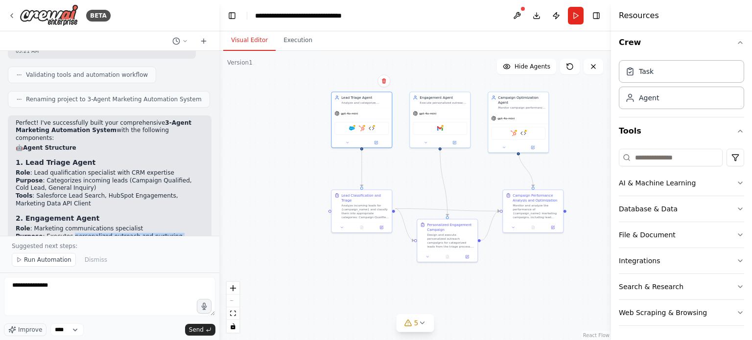
click at [132, 225] on ul "Role : Marketing communications specialist Purpose : Executes personalized outr…" at bounding box center [110, 240] width 188 height 30
drag, startPoint x: 132, startPoint y: 174, endPoint x: 92, endPoint y: 166, distance: 40.4
click at [92, 233] on li "Purpose : Executes personalized outreach and nurturing campaigns" at bounding box center [110, 240] width 188 height 15
click at [99, 176] on div "Perfect! I've successfully built your comprehensive 3-Agent Marketing Automatio…" at bounding box center [110, 296] width 188 height 355
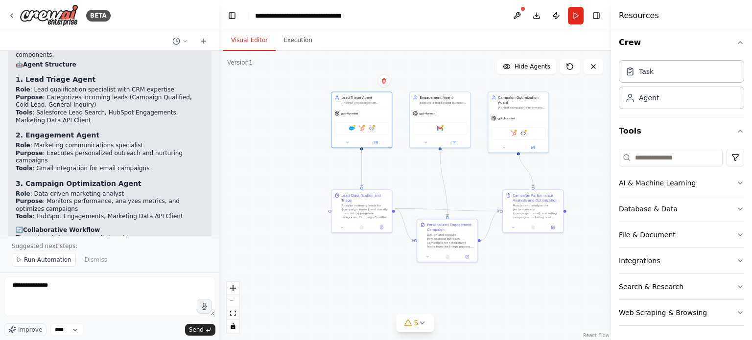
scroll to position [1531, 0]
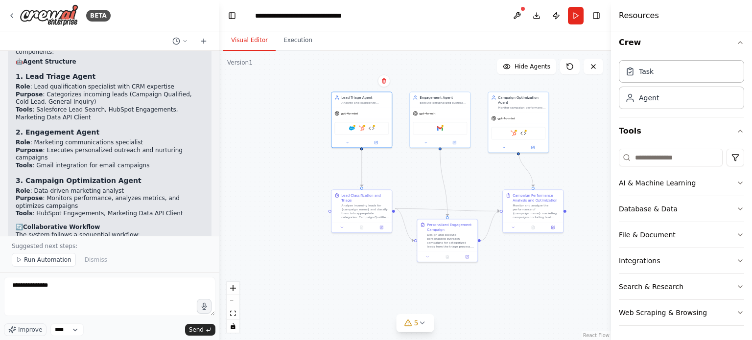
click at [62, 264] on strong "MCP-Style Secure Data Access" at bounding box center [73, 267] width 101 height 7
drag, startPoint x: 62, startPoint y: 187, endPoint x: 137, endPoint y: 194, distance: 75.6
click at [137, 194] on div "Perfect! I've successfully built your comprehensive 3-Agent Marketing Automatio…" at bounding box center [110, 210] width 188 height 355
click at [137, 271] on strong "Marketing Data API Client" at bounding box center [122, 274] width 86 height 7
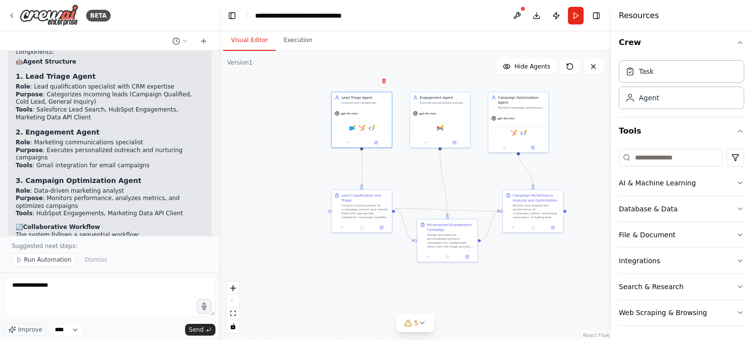
click at [112, 289] on li "✅ Secure REST API calls to marketing platforms" at bounding box center [110, 293] width 188 height 8
drag, startPoint x: 112, startPoint y: 200, endPoint x: 69, endPoint y: 202, distance: 42.6
click at [69, 289] on li "✅ Secure REST API calls to marketing platforms" at bounding box center [110, 293] width 188 height 8
drag, startPoint x: 69, startPoint y: 202, endPoint x: 60, endPoint y: 205, distance: 9.9
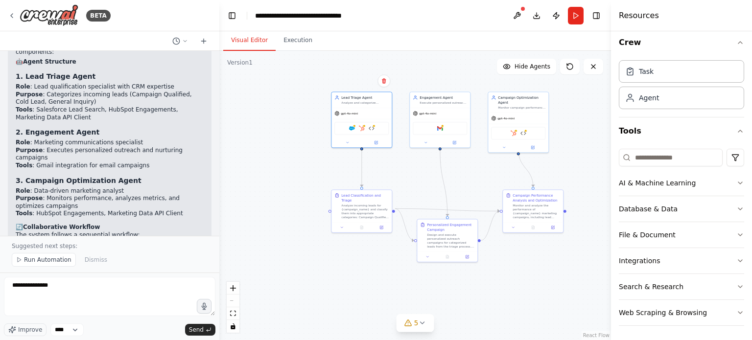
click at [60, 289] on li "✅ Secure REST API calls to marketing platforms" at bounding box center [110, 293] width 188 height 8
drag, startPoint x: 60, startPoint y: 205, endPoint x: 87, endPoint y: 216, distance: 29.0
click at [87, 289] on ul "✅ Secure REST API calls to marketing platforms ✅ Environment variable-based aut…" at bounding box center [110, 315] width 188 height 53
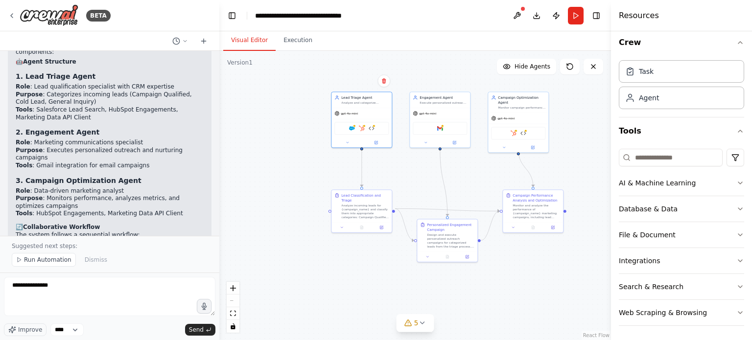
click at [87, 304] on li "✅ Support for HubSpot, Salesforce, and custom APIs" at bounding box center [110, 308] width 188 height 8
drag, startPoint x: 87, startPoint y: 216, endPoint x: 94, endPoint y: 222, distance: 9.7
click at [94, 289] on ul "✅ Secure REST API calls to marketing platforms ✅ Environment variable-based aut…" at bounding box center [110, 315] width 188 height 53
click at [94, 311] on li "✅ Comprehensive filtering (date ranges, campaigns, lead sources)" at bounding box center [110, 318] width 188 height 15
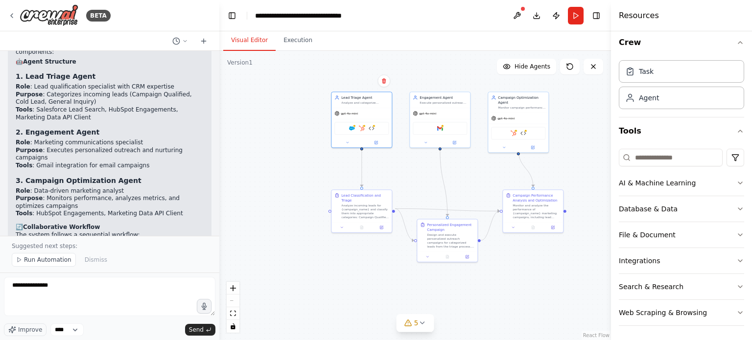
click at [97, 311] on li "✅ Comprehensive filtering (date ranges, campaigns, lead sources)" at bounding box center [110, 318] width 188 height 15
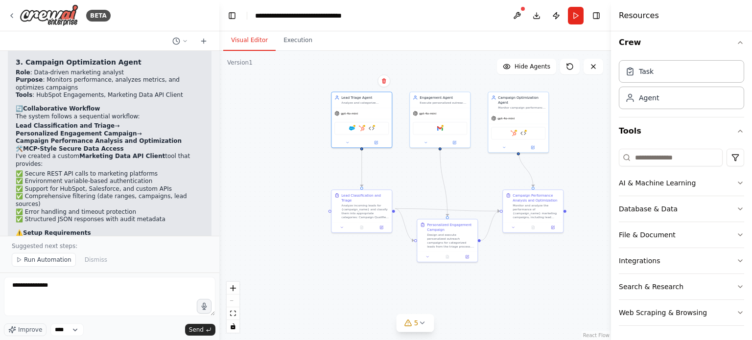
click at [78, 247] on li "API Connections : HubSpot, Salesforce, Gmail integrations" at bounding box center [110, 251] width 188 height 8
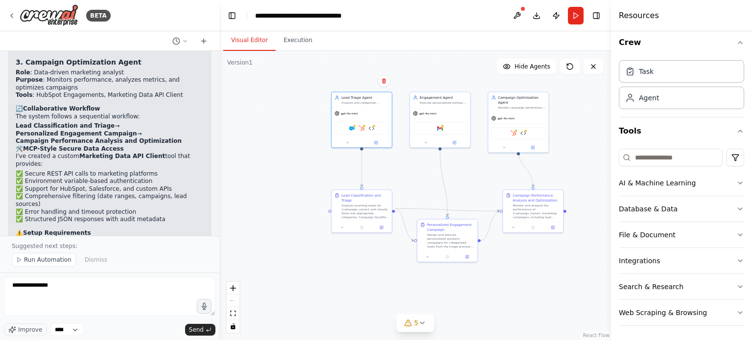
click at [78, 247] on li "API Connections : HubSpot, Salesforce, Gmail integrations" at bounding box center [110, 251] width 188 height 8
click at [91, 255] on li "Environment Variables : API keys for the Marketing Data API Client tool" at bounding box center [110, 262] width 188 height 15
drag, startPoint x: 91, startPoint y: 160, endPoint x: 97, endPoint y: 165, distance: 8.7
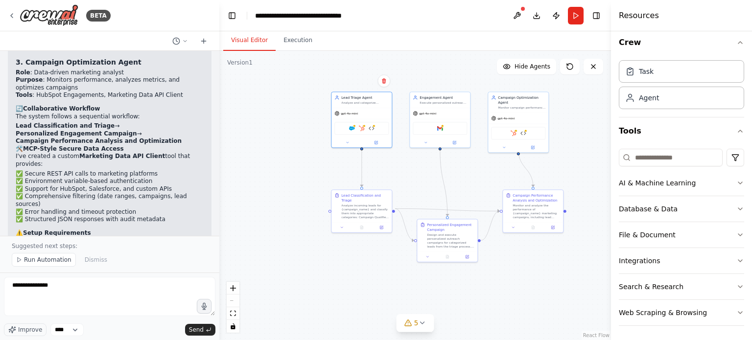
click at [97, 255] on li "Environment Variables : API keys for the Marketing Data API Client tool" at bounding box center [110, 262] width 188 height 15
click at [101, 255] on li "Environment Variables : API keys for the Marketing Data API Client tool" at bounding box center [110, 262] width 188 height 15
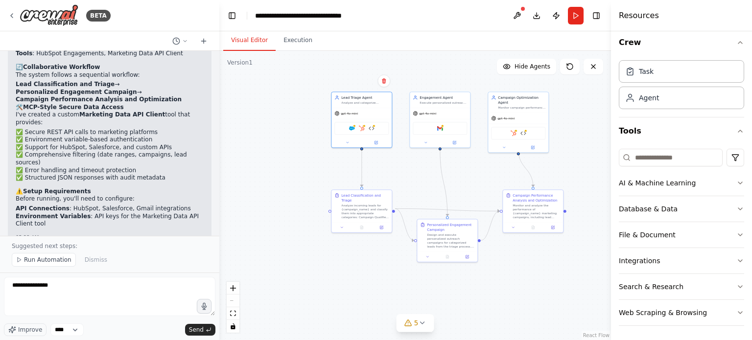
scroll to position [1690, 0]
click at [128, 257] on p "Your marketing automation system is ready! The workflow provides secure databas…" at bounding box center [110, 276] width 188 height 38
drag, startPoint x: 128, startPoint y: 170, endPoint x: 137, endPoint y: 174, distance: 10.1
click at [137, 257] on p "Your marketing automation system is ready! The workflow provides secure databas…" at bounding box center [110, 276] width 188 height 38
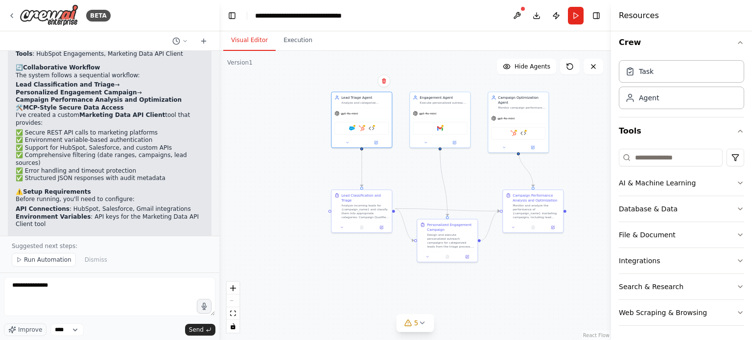
click at [137, 257] on p "Your marketing automation system is ready! The workflow provides secure databas…" at bounding box center [110, 276] width 188 height 38
drag, startPoint x: 137, startPoint y: 174, endPoint x: 110, endPoint y: 176, distance: 27.4
click at [110, 257] on p "Your marketing automation system is ready! The workflow provides secure databas…" at bounding box center [110, 276] width 188 height 38
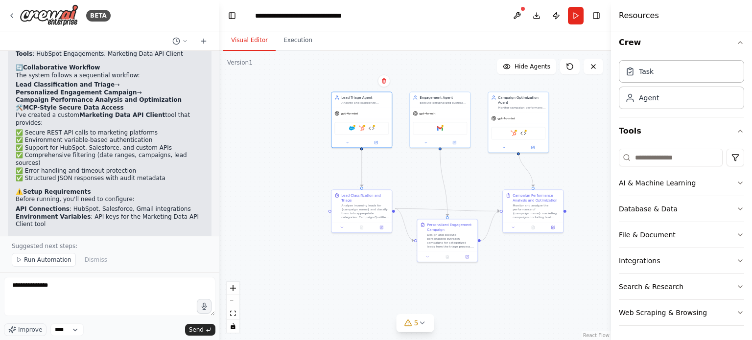
click at [110, 257] on p "Your marketing automation system is ready! The workflow provides secure databas…" at bounding box center [110, 276] width 188 height 38
drag, startPoint x: 110, startPoint y: 176, endPoint x: 130, endPoint y: 181, distance: 20.7
click at [130, 257] on p "Your marketing automation system is ready! The workflow provides secure databas…" at bounding box center [110, 276] width 188 height 38
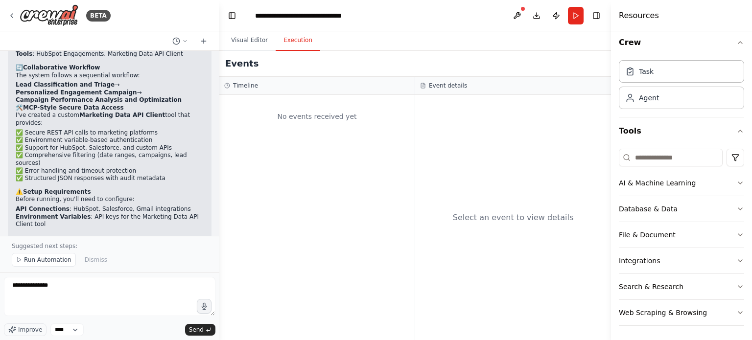
click at [292, 34] on button "Execution" at bounding box center [298, 40] width 45 height 21
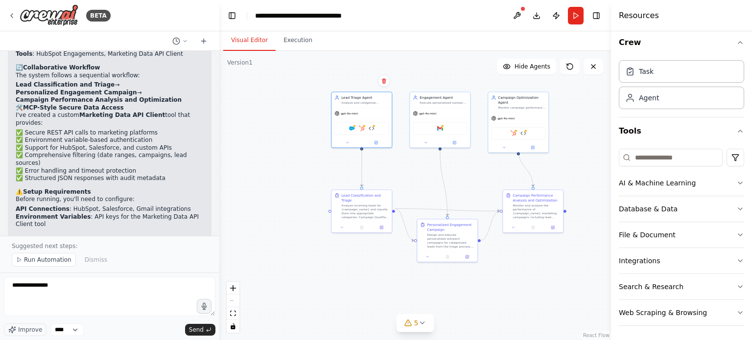
click at [255, 39] on button "Visual Editor" at bounding box center [249, 40] width 52 height 21
click at [736, 183] on icon "button" at bounding box center [740, 183] width 8 height 8
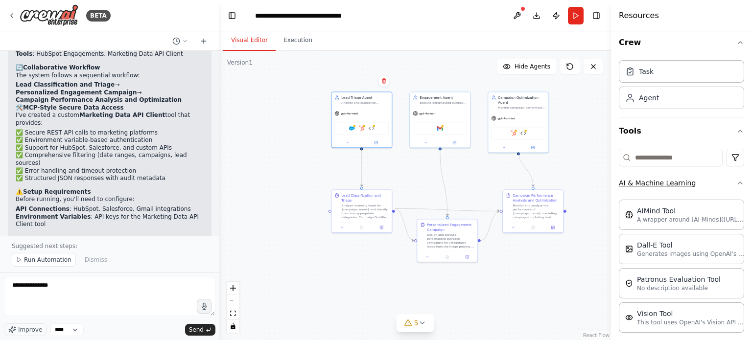
click at [736, 182] on icon "button" at bounding box center [740, 183] width 8 height 8
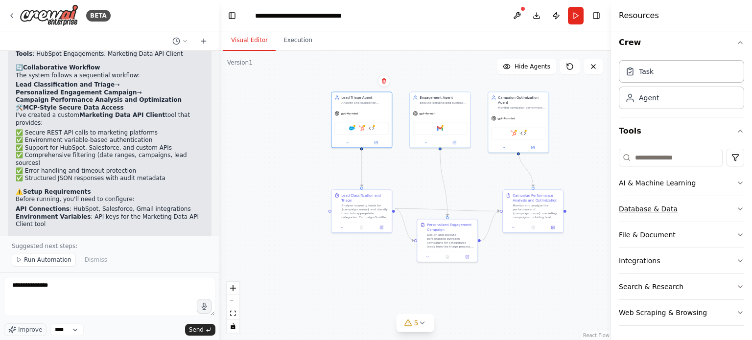
click at [717, 214] on button "Database & Data" at bounding box center [681, 208] width 125 height 25
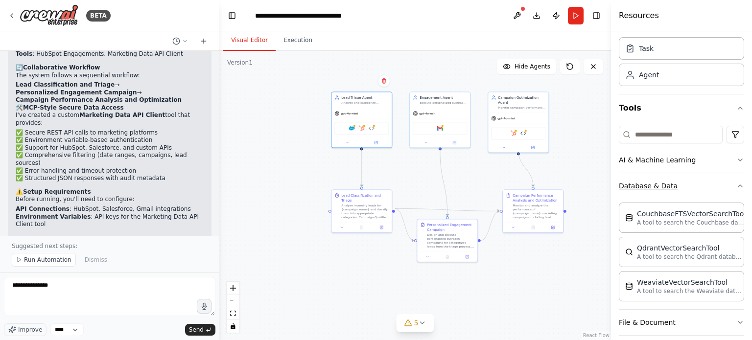
scroll to position [30, 0]
click at [728, 189] on button "Database & Data" at bounding box center [681, 185] width 125 height 25
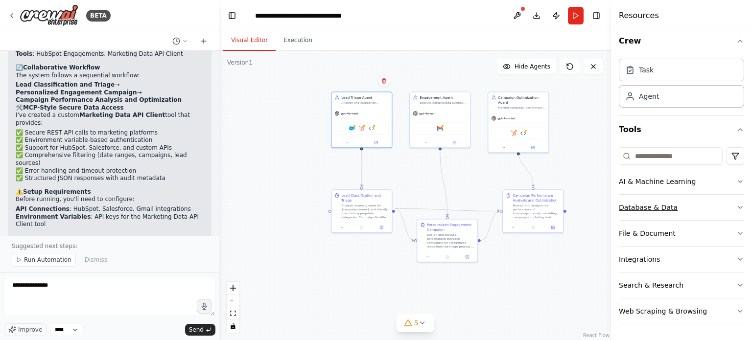
scroll to position [6, 0]
click at [736, 263] on icon "button" at bounding box center [740, 261] width 8 height 8
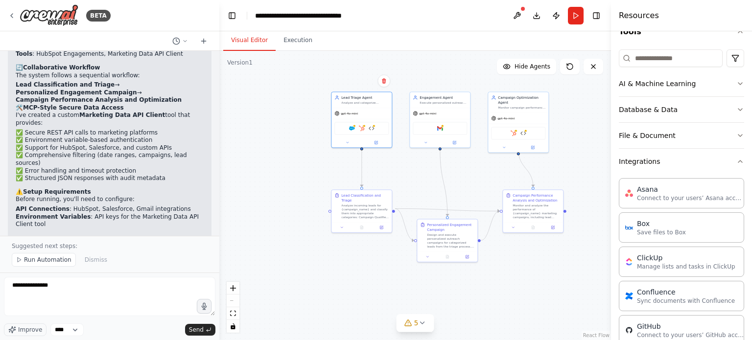
scroll to position [0, 0]
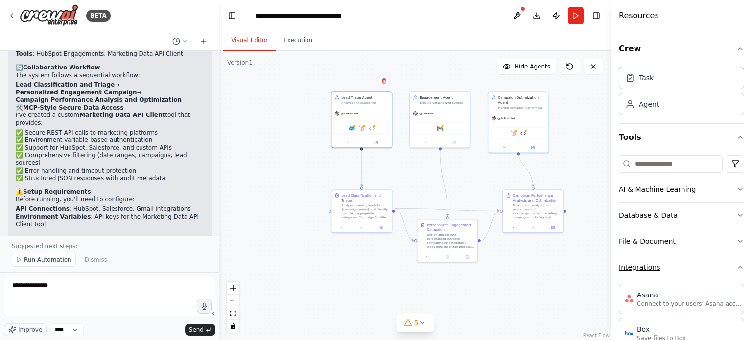
click at [712, 261] on button "Integrations" at bounding box center [681, 267] width 125 height 25
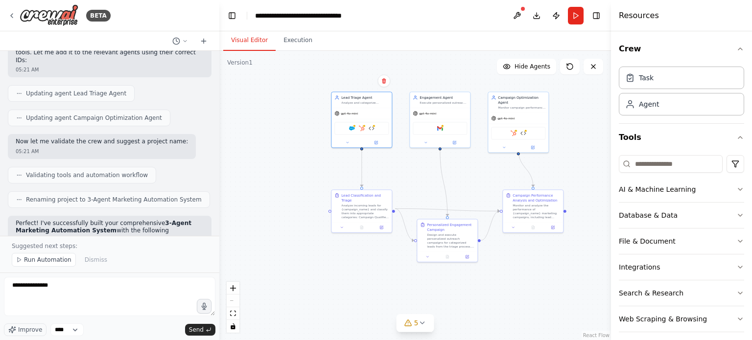
scroll to position [1691, 0]
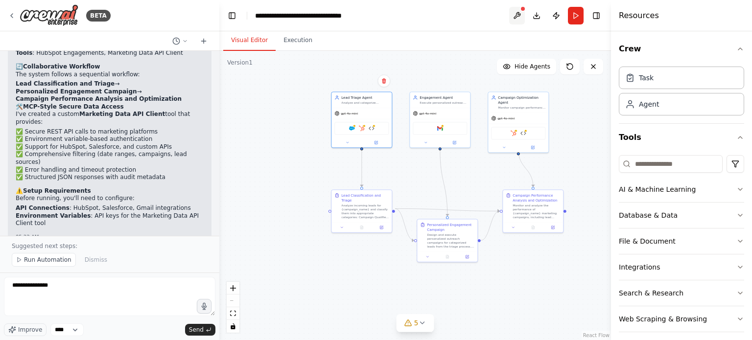
click at [511, 13] on button at bounding box center [517, 16] width 16 height 18
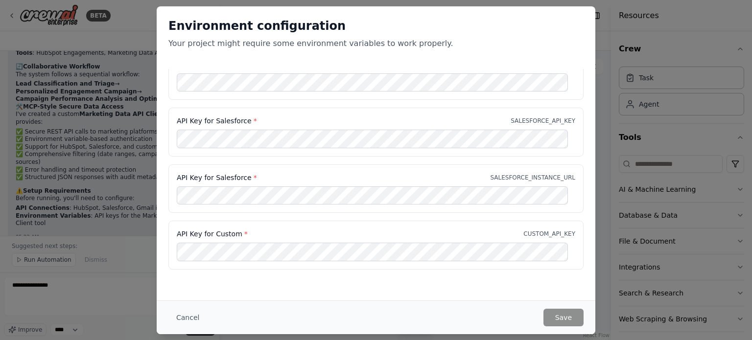
scroll to position [0, 0]
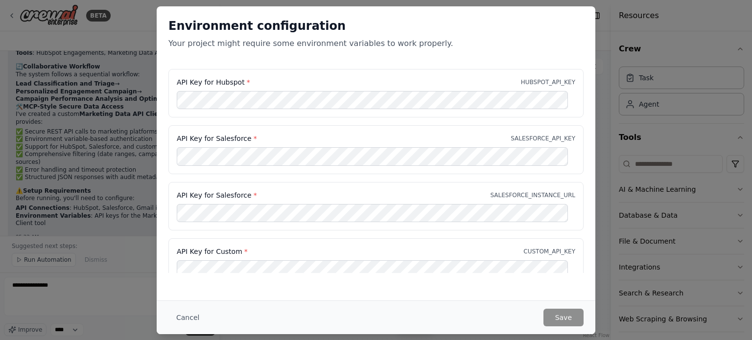
click at [409, 79] on div "API Key for Hubspot * HUBSPOT_API_KEY" at bounding box center [376, 82] width 398 height 10
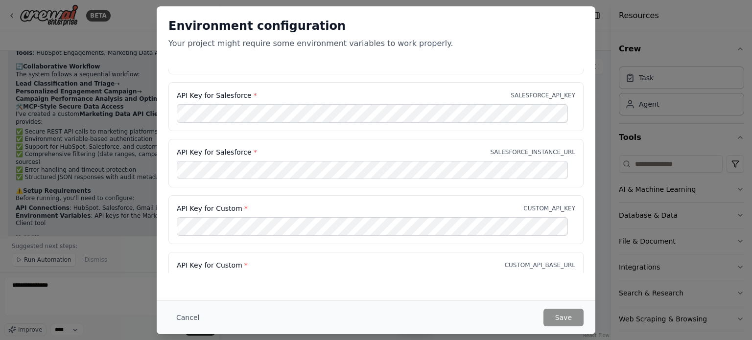
scroll to position [82, 0]
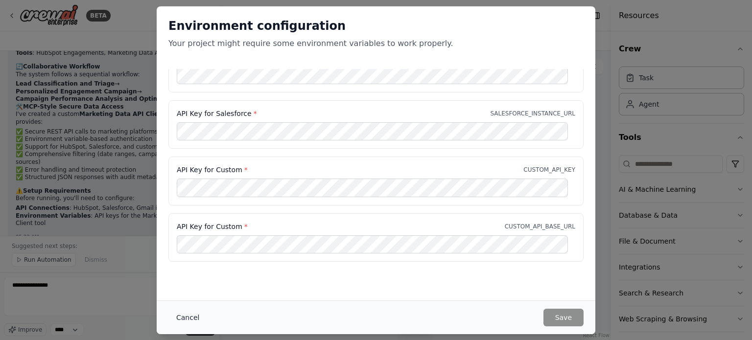
click at [180, 319] on button "Cancel" at bounding box center [187, 318] width 39 height 18
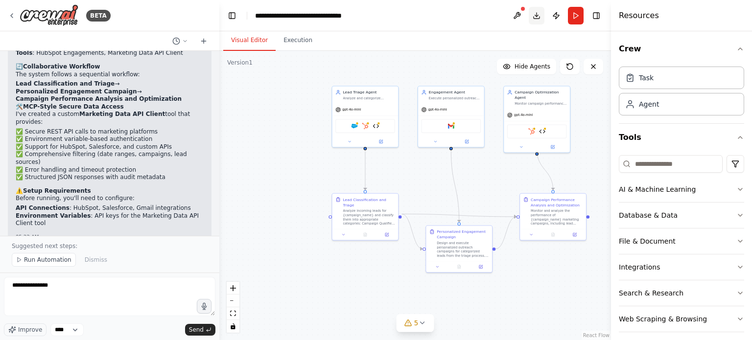
click at [537, 10] on button "Download" at bounding box center [537, 16] width 16 height 18
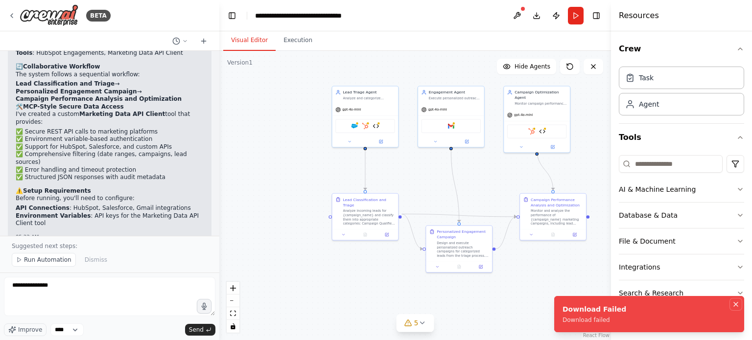
click at [734, 300] on button "Notifications (F8)" at bounding box center [736, 305] width 12 height 12
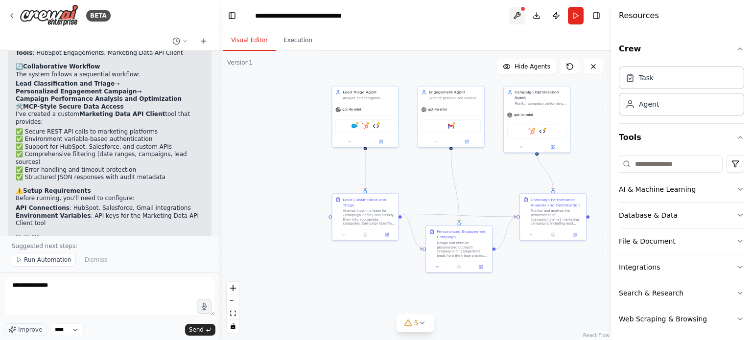
click at [512, 15] on button at bounding box center [517, 16] width 16 height 18
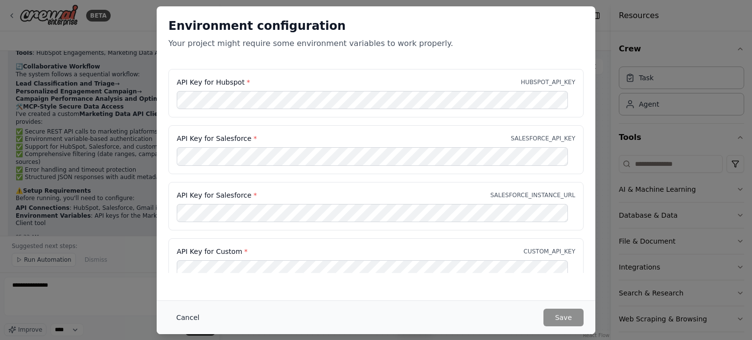
click at [182, 323] on button "Cancel" at bounding box center [187, 318] width 39 height 18
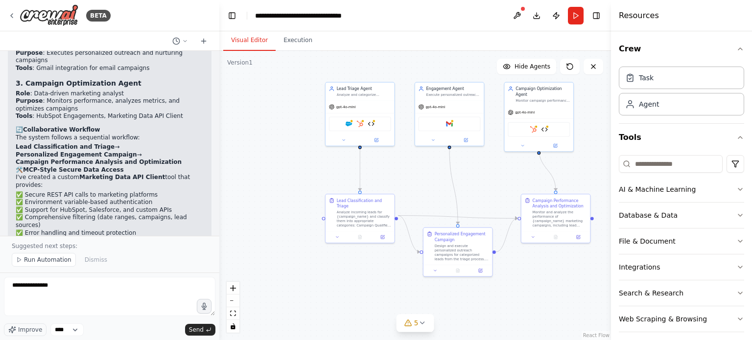
scroll to position [1691, 0]
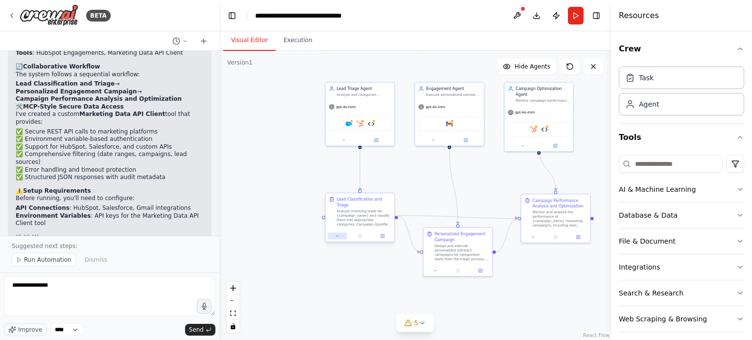
click at [335, 234] on icon at bounding box center [337, 236] width 4 height 4
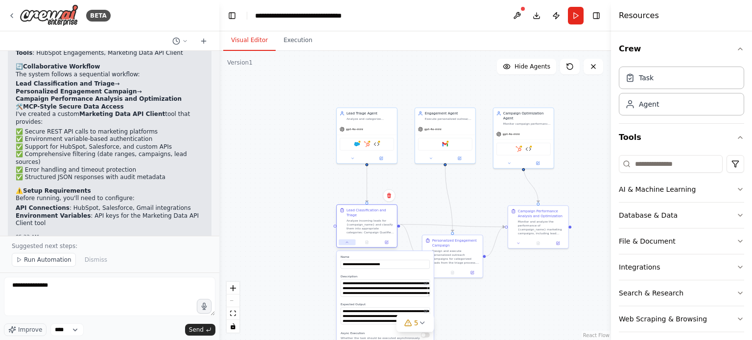
click at [345, 239] on button at bounding box center [347, 242] width 17 height 6
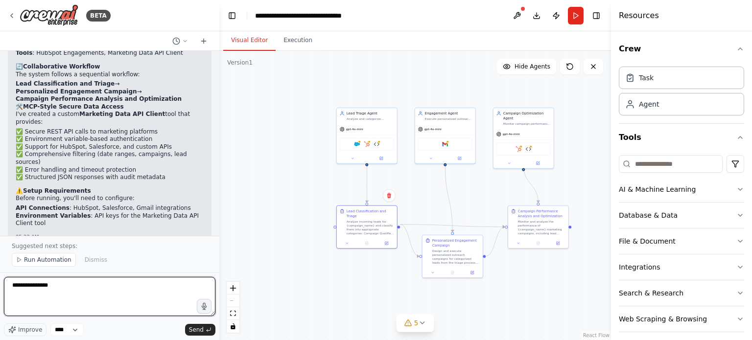
click at [132, 298] on textarea "**********" at bounding box center [109, 296] width 211 height 39
type textarea "*"
paste textarea "**********"
click at [176, 291] on textarea "**********" at bounding box center [109, 296] width 211 height 39
paste textarea "**********"
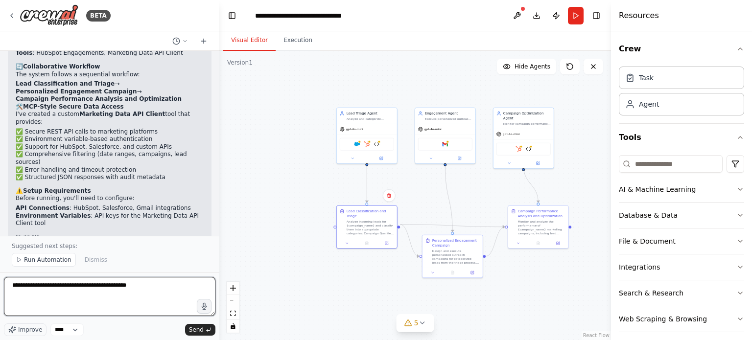
type textarea "**********"
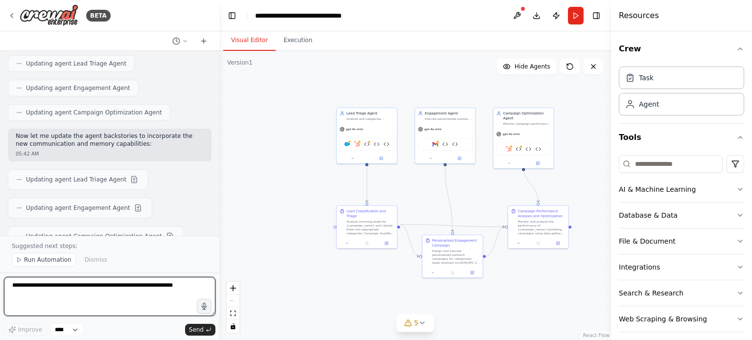
scroll to position [2869, 0]
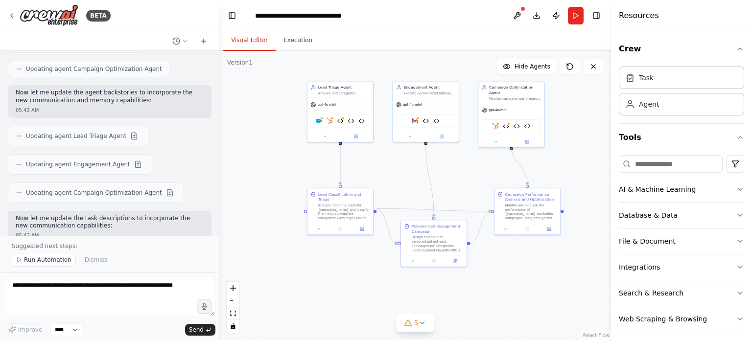
drag, startPoint x: 487, startPoint y: 187, endPoint x: 466, endPoint y: 164, distance: 30.5
click at [466, 164] on div ".deletable-edge-delete-btn { width: 20px; height: 20px; border: 0px solid #ffff…" at bounding box center [415, 195] width 392 height 289
click at [319, 225] on icon at bounding box center [318, 227] width 4 height 4
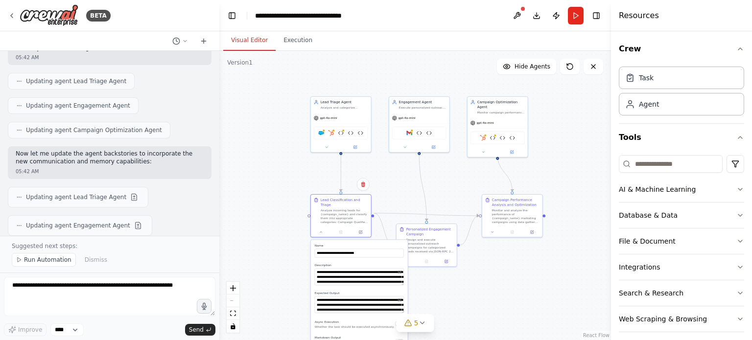
scroll to position [2847, 0]
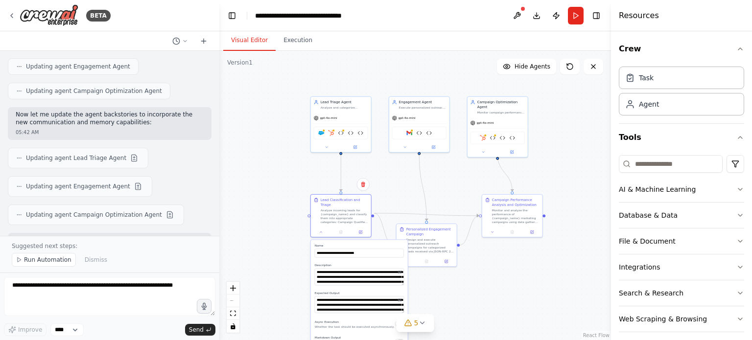
click at [179, 306] on button at bounding box center [185, 312] width 12 height 12
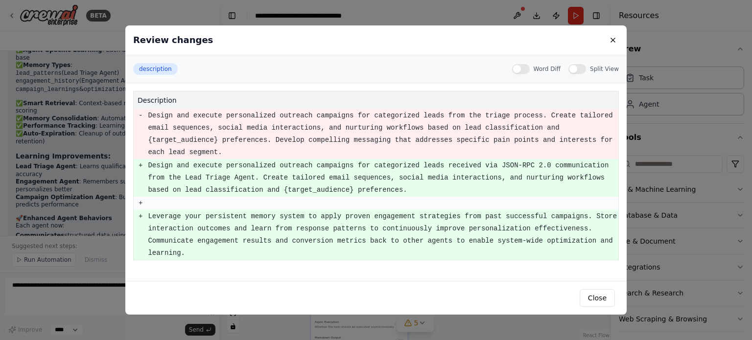
scroll to position [3487, 0]
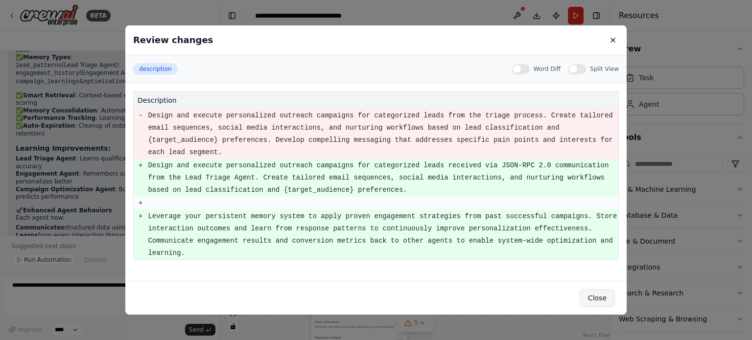
click at [597, 290] on button "Close" at bounding box center [597, 298] width 35 height 18
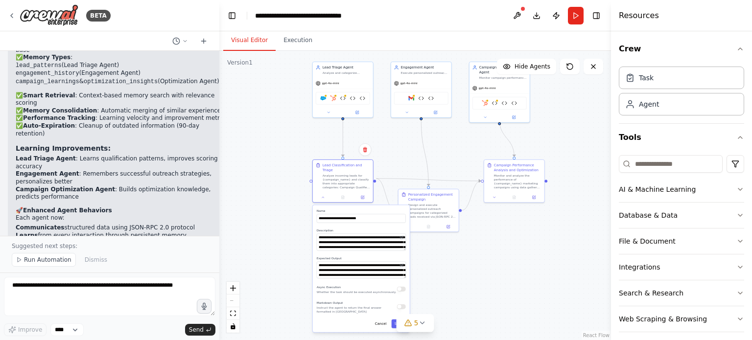
drag, startPoint x: 449, startPoint y: 316, endPoint x: 444, endPoint y: 224, distance: 91.7
click at [444, 224] on div ".deletable-edge-delete-btn { width: 20px; height: 20px; border: 0px solid #ffff…" at bounding box center [415, 195] width 392 height 289
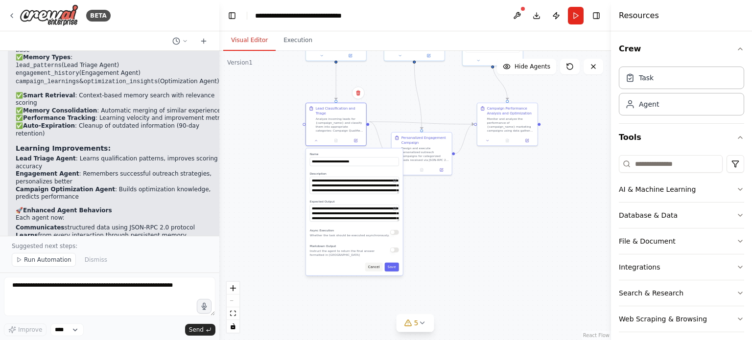
click at [375, 263] on button "Cancel" at bounding box center [374, 267] width 18 height 9
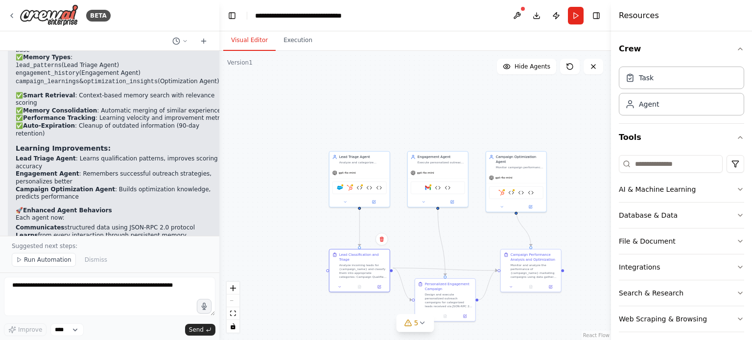
drag, startPoint x: 284, startPoint y: 196, endPoint x: 303, endPoint y: 341, distance: 146.2
click at [303, 340] on html "BETA Build a 3-agent collaborative marketing system: • Lead Triage Agent - Cate…" at bounding box center [376, 170] width 752 height 340
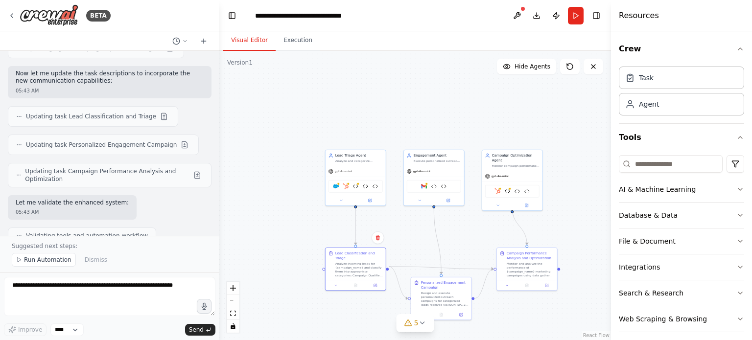
scroll to position [2990, 0]
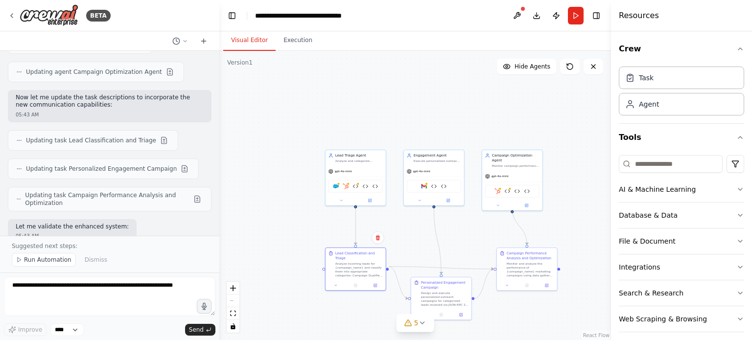
click at [72, 313] on p "Excellent! I've successfully enhanced your 3-Agent Marketing Automation System …" at bounding box center [123, 328] width 214 height 30
drag, startPoint x: 72, startPoint y: 125, endPoint x: 120, endPoint y: 141, distance: 50.6
click at [120, 313] on p "Excellent! I've successfully enhanced your 3-Agent Marketing Automation System …" at bounding box center [123, 328] width 214 height 30
drag, startPoint x: 128, startPoint y: 147, endPoint x: 82, endPoint y: 155, distance: 46.2
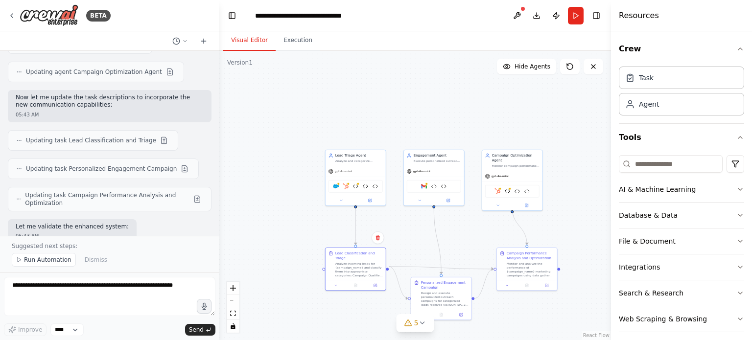
drag, startPoint x: 96, startPoint y: 185, endPoint x: 74, endPoint y: 189, distance: 22.0
drag, startPoint x: 84, startPoint y: 199, endPoint x: 100, endPoint y: 199, distance: 16.2
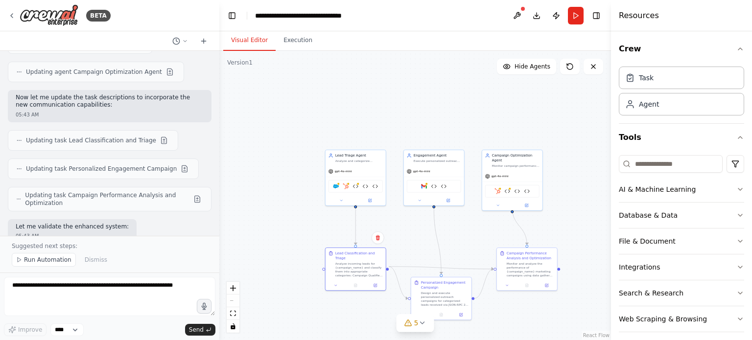
drag, startPoint x: 55, startPoint y: 207, endPoint x: 77, endPoint y: 211, distance: 22.1
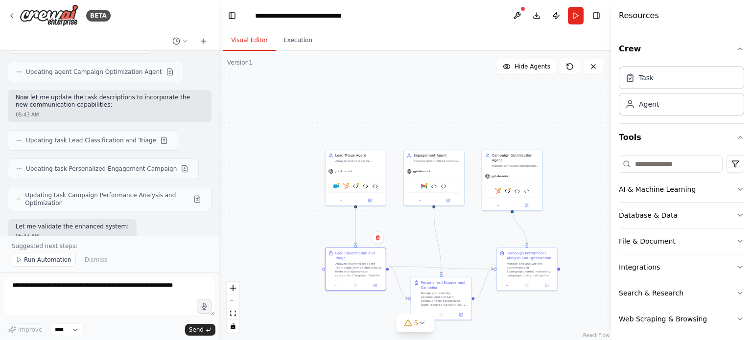
drag, startPoint x: 77, startPoint y: 211, endPoint x: 98, endPoint y: 211, distance: 21.1
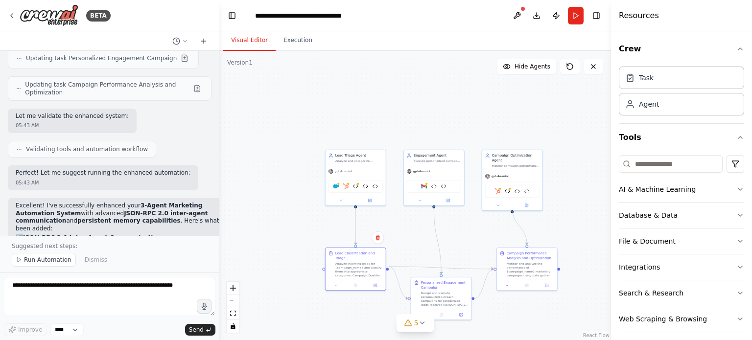
drag, startPoint x: 40, startPoint y: 146, endPoint x: 71, endPoint y: 146, distance: 31.3
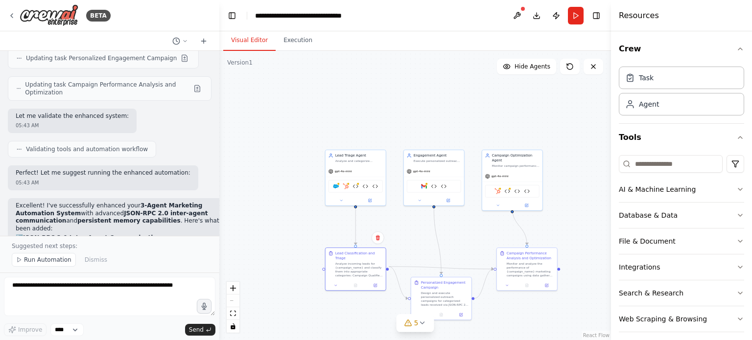
drag, startPoint x: 78, startPoint y: 151, endPoint x: 82, endPoint y: 154, distance: 5.2
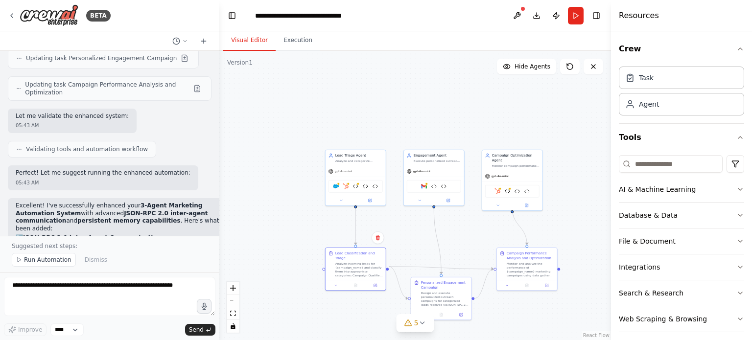
drag, startPoint x: 82, startPoint y: 154, endPoint x: 116, endPoint y: 154, distance: 34.3
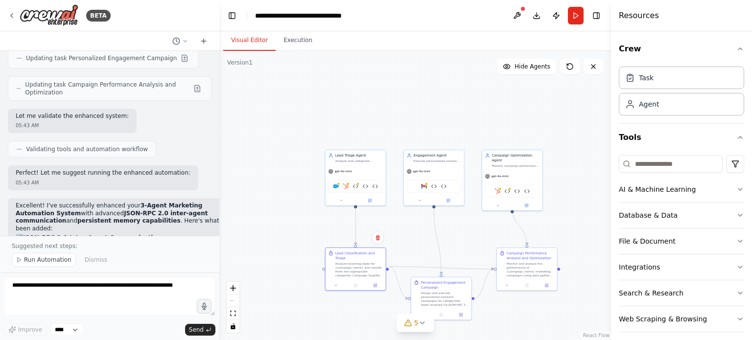
drag, startPoint x: 88, startPoint y: 157, endPoint x: 166, endPoint y: 155, distance: 77.9
drag, startPoint x: 61, startPoint y: 165, endPoint x: 24, endPoint y: 164, distance: 36.7
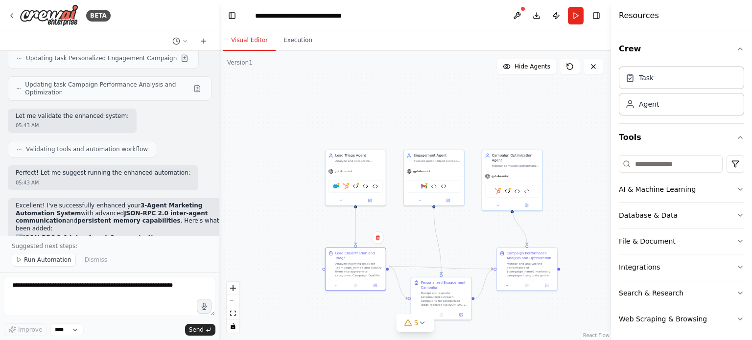
drag, startPoint x: 19, startPoint y: 155, endPoint x: 51, endPoint y: 156, distance: 31.8
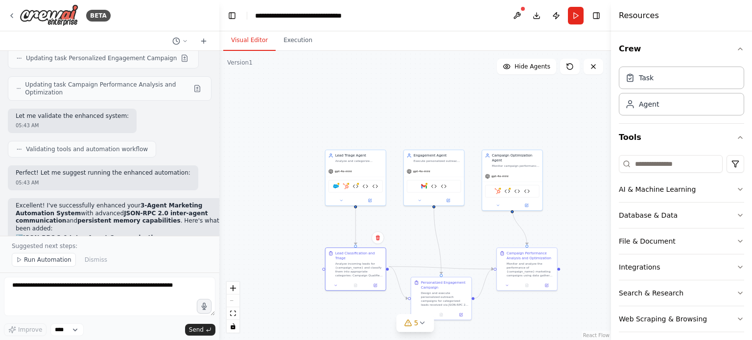
drag, startPoint x: 22, startPoint y: 173, endPoint x: 78, endPoint y: 174, distance: 55.8
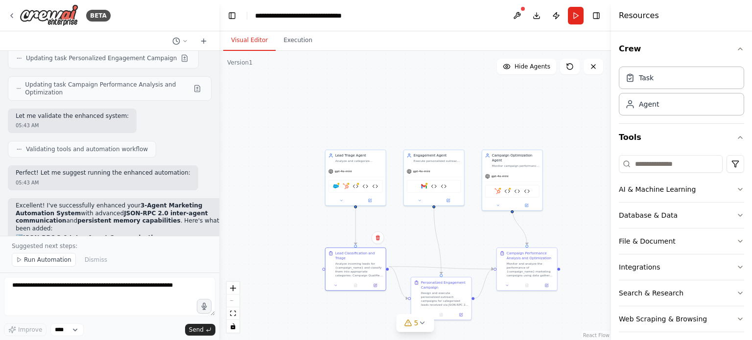
drag, startPoint x: 55, startPoint y: 187, endPoint x: 51, endPoint y: 193, distance: 7.1
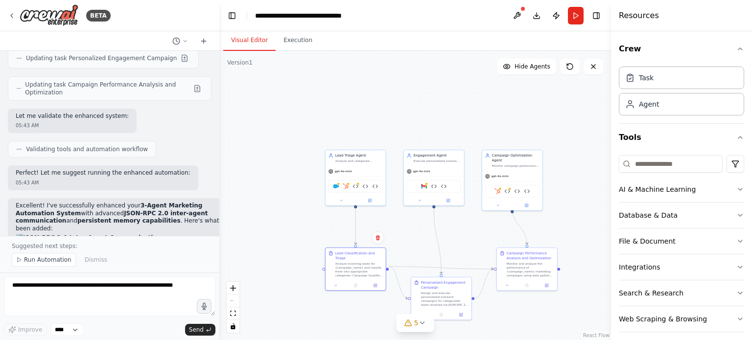
drag, startPoint x: 42, startPoint y: 198, endPoint x: 47, endPoint y: 203, distance: 7.0
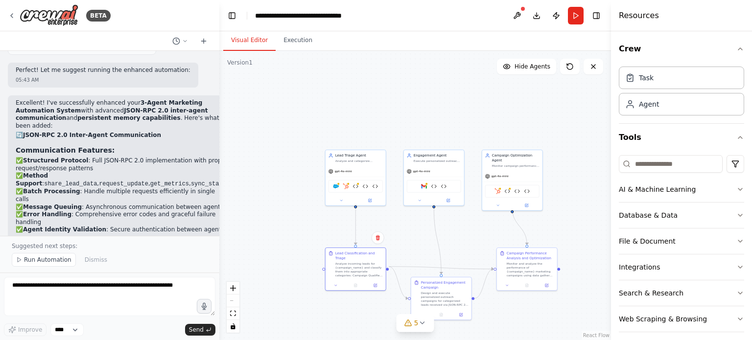
scroll to position [3204, 0]
drag, startPoint x: 34, startPoint y: 121, endPoint x: 157, endPoint y: 156, distance: 127.7
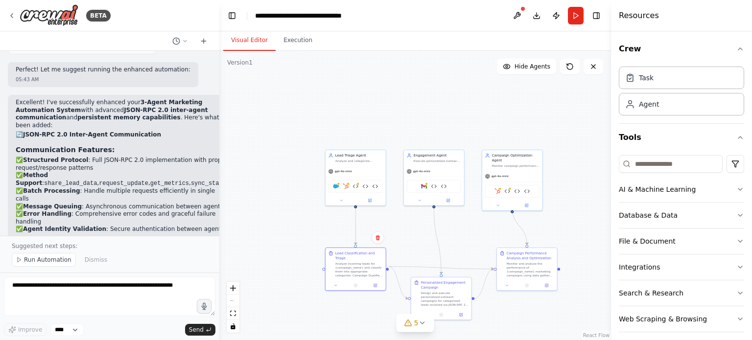
drag, startPoint x: 165, startPoint y: 158, endPoint x: 53, endPoint y: 140, distance: 113.9
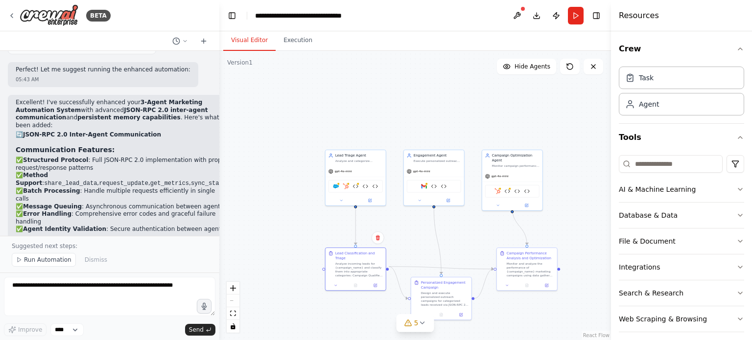
drag, startPoint x: 98, startPoint y: 139, endPoint x: 142, endPoint y: 146, distance: 45.1
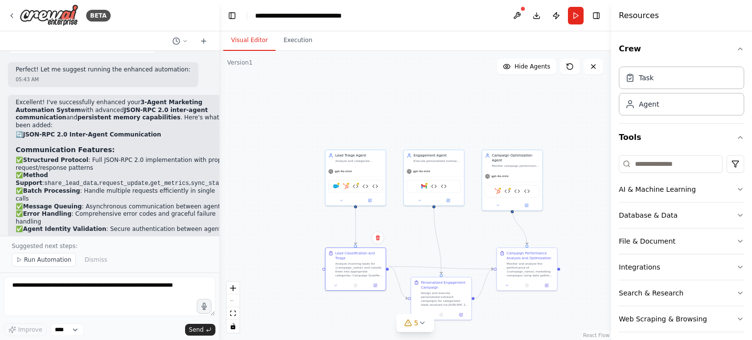
drag, startPoint x: 142, startPoint y: 146, endPoint x: 194, endPoint y: 154, distance: 52.5
drag, startPoint x: 194, startPoint y: 154, endPoint x: 66, endPoint y: 142, distance: 128.8
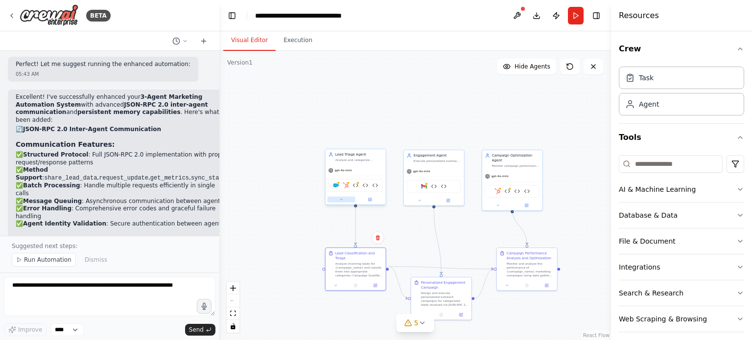
click at [344, 198] on button at bounding box center [341, 200] width 28 height 6
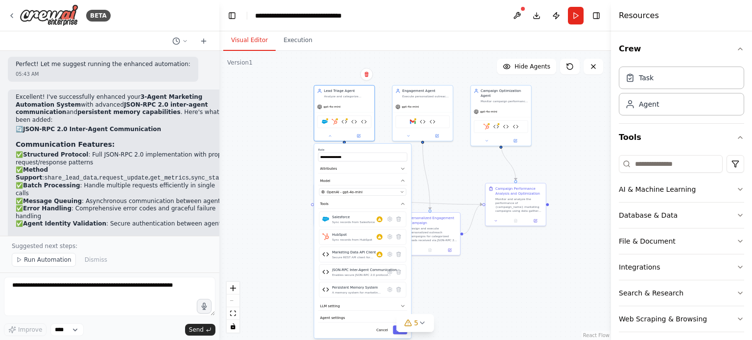
drag, startPoint x: 304, startPoint y: 304, endPoint x: 293, endPoint y: 240, distance: 65.7
click at [293, 240] on div ".deletable-edge-delete-btn { width: 20px; height: 20px; border: 0px solid #ffff…" at bounding box center [415, 195] width 392 height 289
click at [356, 274] on div "Enables secure JSON-RPC 2.0 protocol communication between marketing agents wit…" at bounding box center [363, 275] width 65 height 4
click at [327, 272] on img at bounding box center [325, 272] width 7 height 7
click at [326, 295] on div "Persistent Memory System A memory system for marketing agents that enables lear…" at bounding box center [362, 290] width 87 height 16
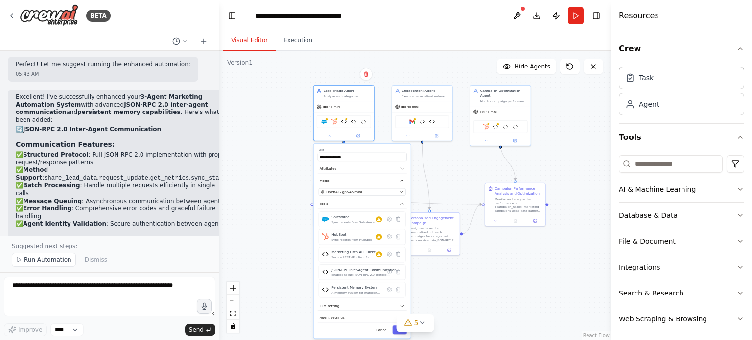
click at [282, 270] on div ".deletable-edge-delete-btn { width: 20px; height: 20px; border: 0px solid #ffff…" at bounding box center [415, 195] width 392 height 289
click at [331, 134] on icon at bounding box center [329, 135] width 4 height 4
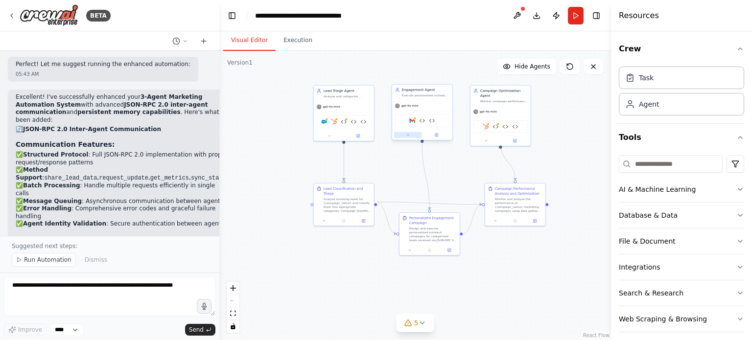
click at [409, 137] on button at bounding box center [408, 135] width 28 height 6
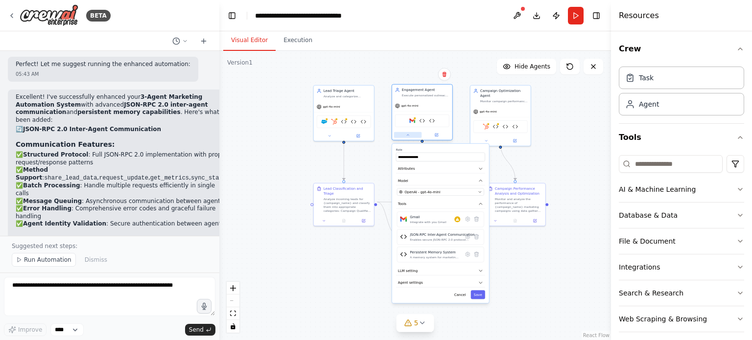
click at [409, 137] on button at bounding box center [408, 135] width 28 height 6
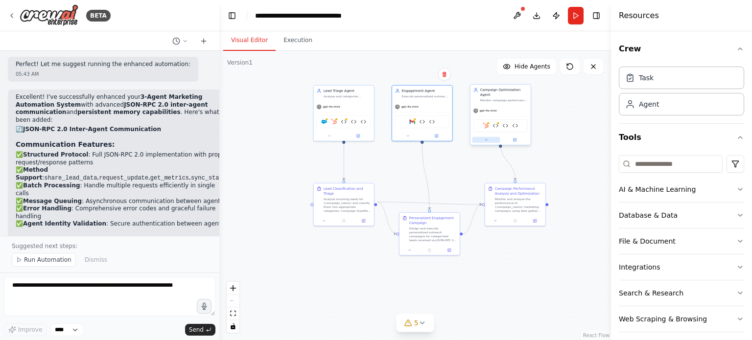
click at [487, 138] on icon at bounding box center [486, 140] width 4 height 4
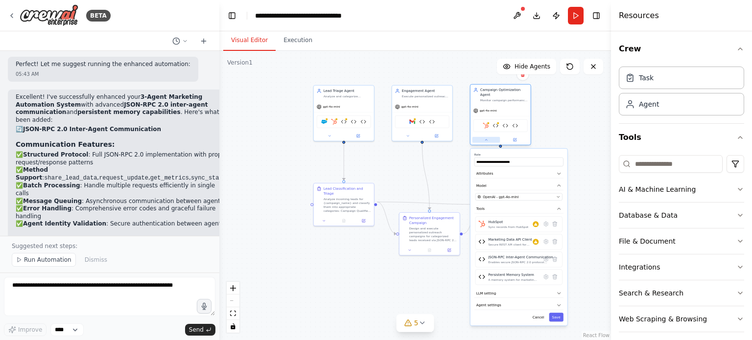
click at [487, 138] on icon at bounding box center [486, 140] width 4 height 4
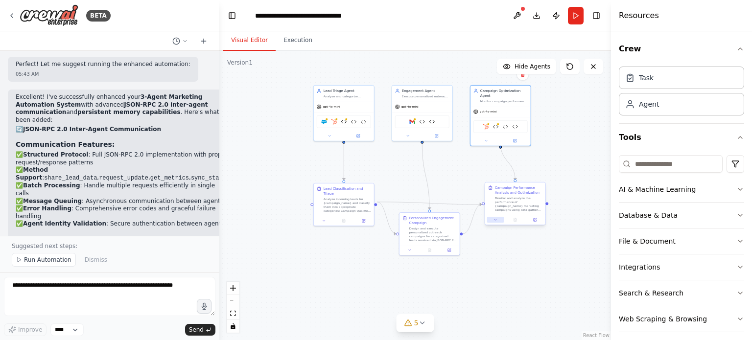
click at [499, 220] on button at bounding box center [495, 220] width 17 height 6
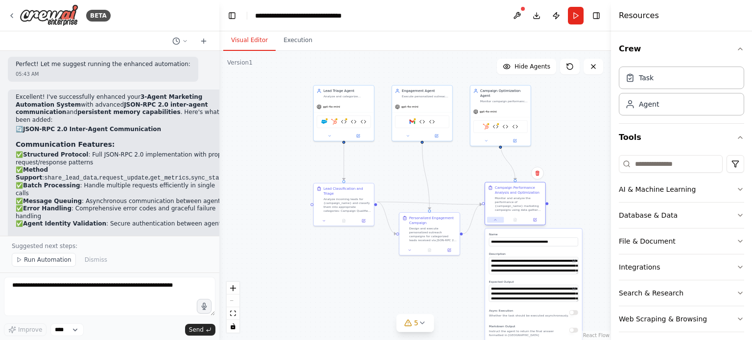
click at [499, 220] on button at bounding box center [495, 220] width 17 height 6
